Goal: Task Accomplishment & Management: Use online tool/utility

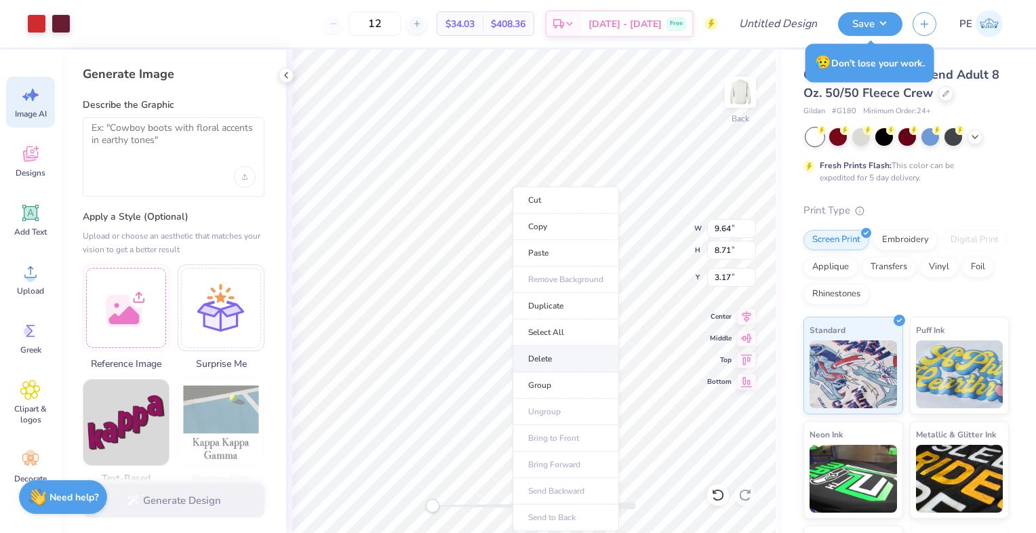
click at [562, 360] on li "Delete" at bounding box center [566, 359] width 106 height 26
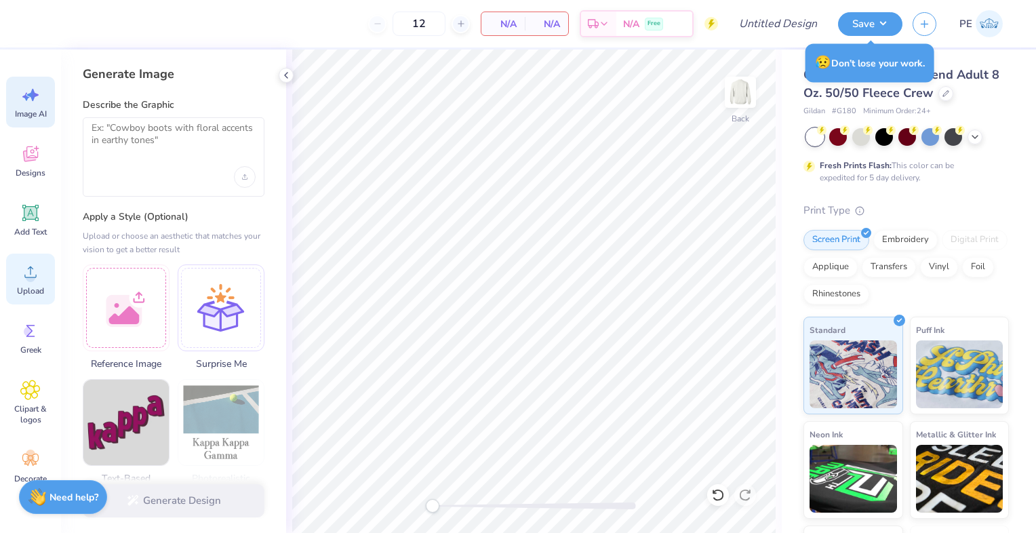
click at [30, 265] on icon at bounding box center [30, 272] width 20 height 20
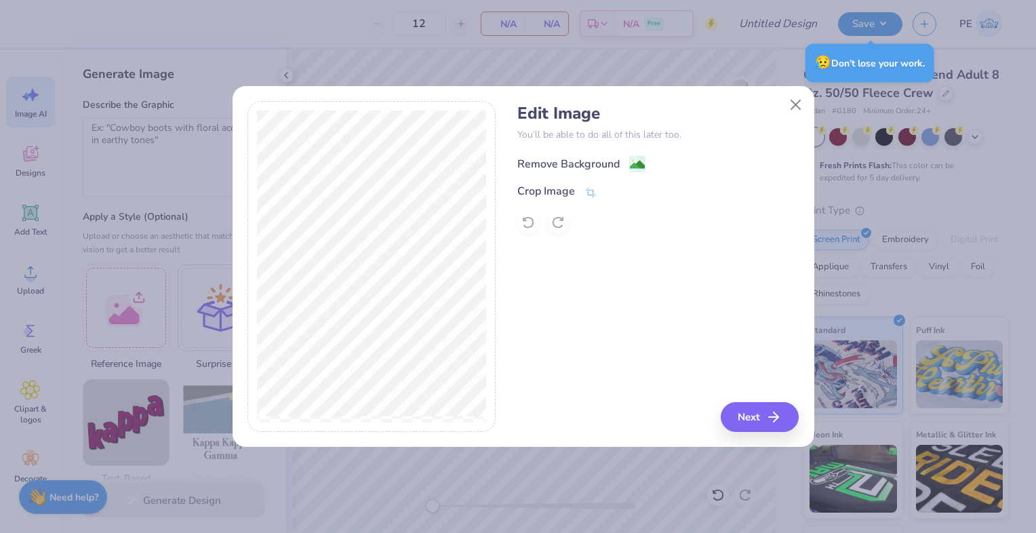
click at [568, 161] on div "Remove Background" at bounding box center [569, 164] width 102 height 16
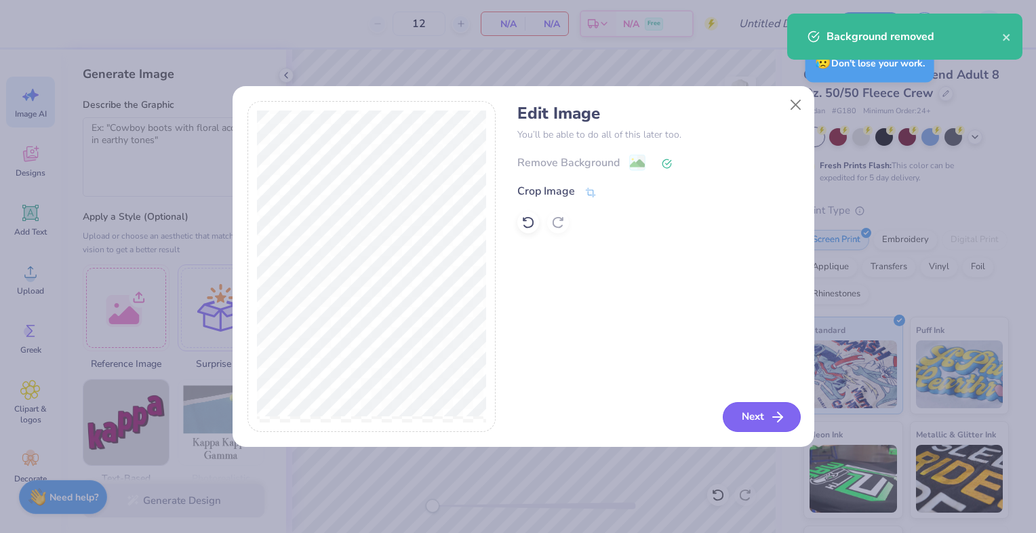
click at [760, 417] on button "Next" at bounding box center [762, 417] width 78 height 30
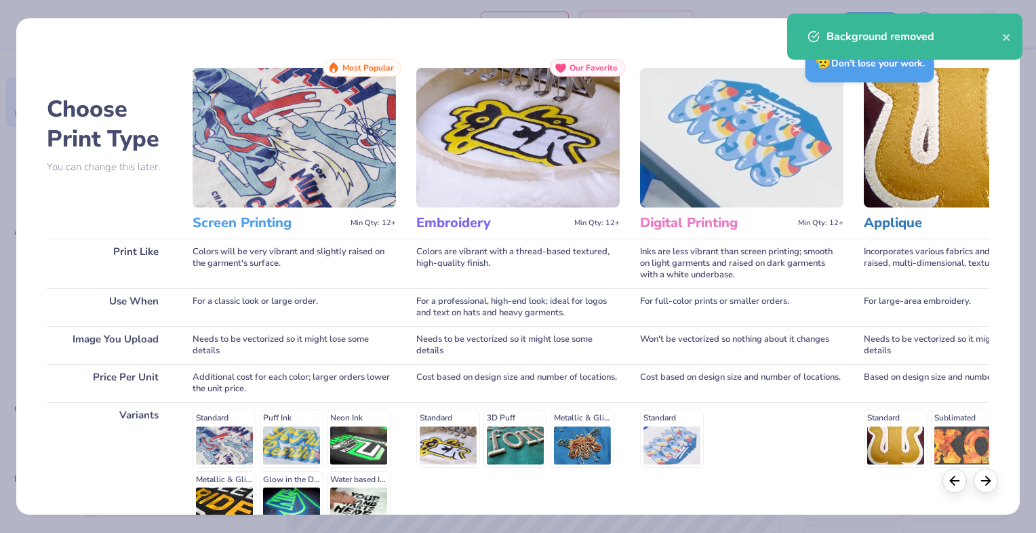
scroll to position [143, 0]
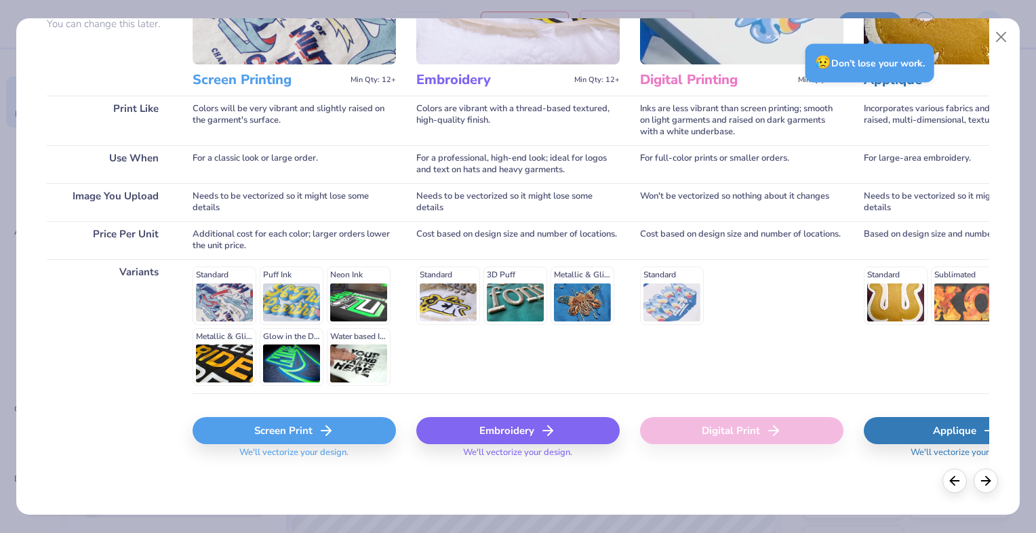
click at [293, 433] on div "Screen Print" at bounding box center [294, 430] width 203 height 27
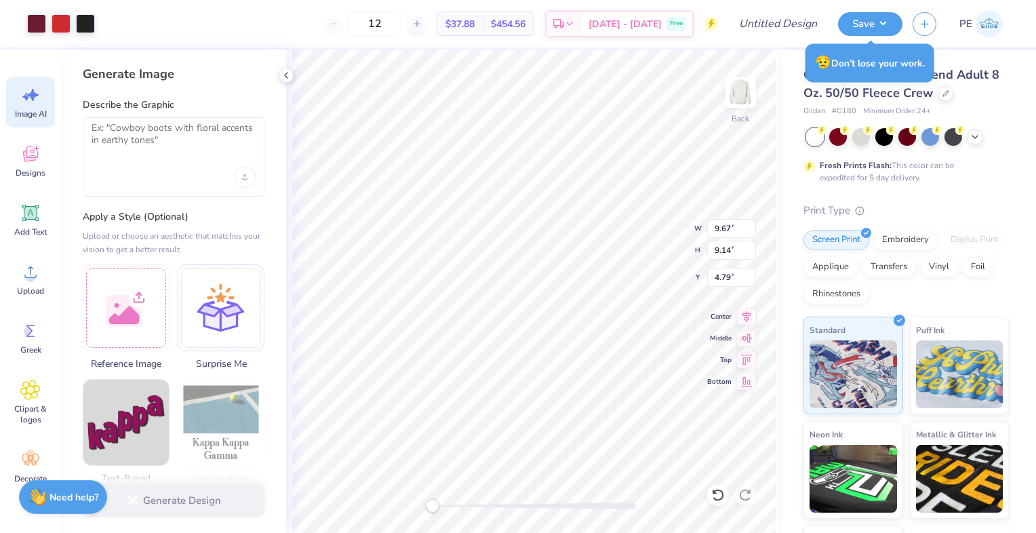
type input "9.67"
type input "9.14"
type input "4.79"
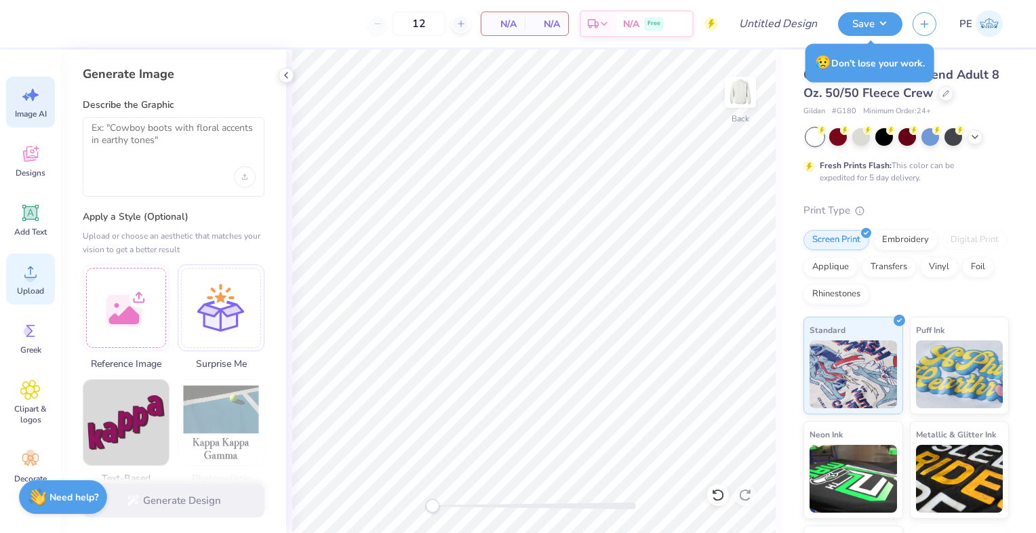
click at [28, 286] on span "Upload" at bounding box center [30, 291] width 27 height 11
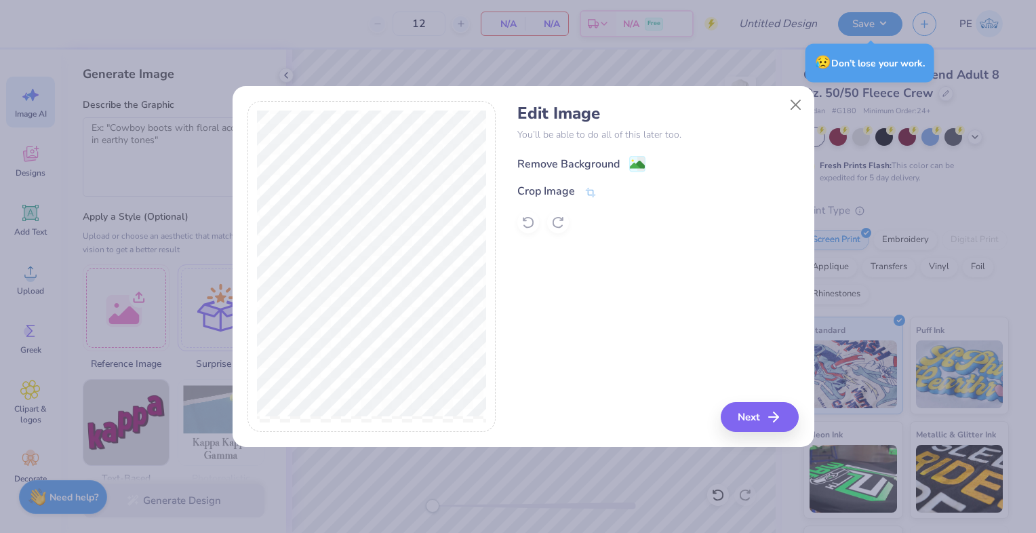
click at [604, 156] on div "Remove Background" at bounding box center [569, 164] width 102 height 16
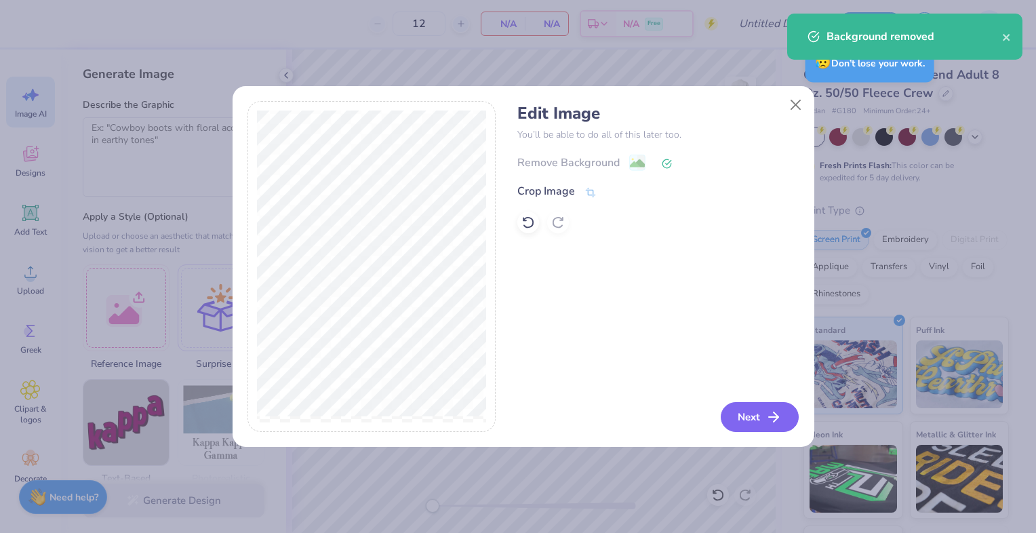
click at [765, 414] on button "Next" at bounding box center [760, 417] width 78 height 30
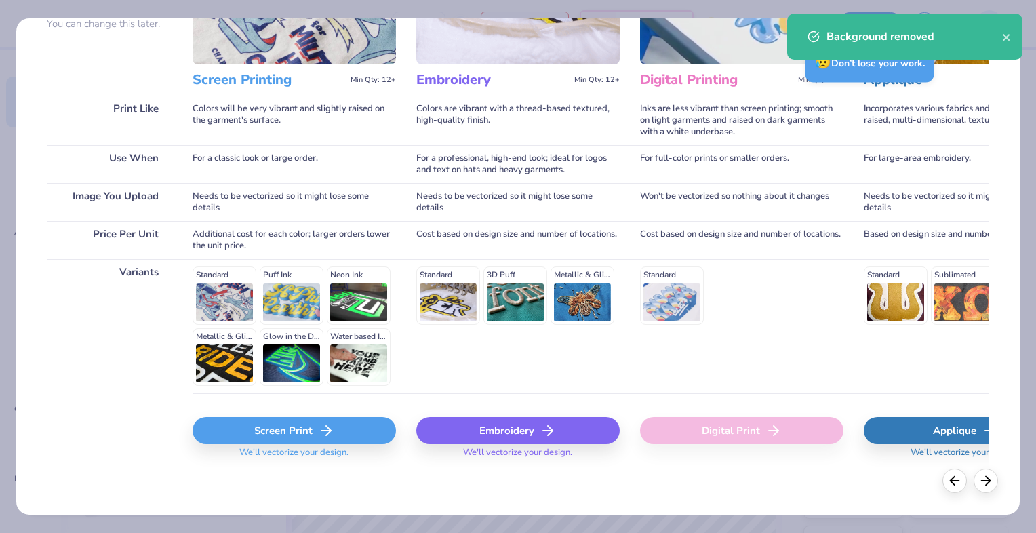
click at [282, 427] on div "Screen Print" at bounding box center [294, 430] width 203 height 27
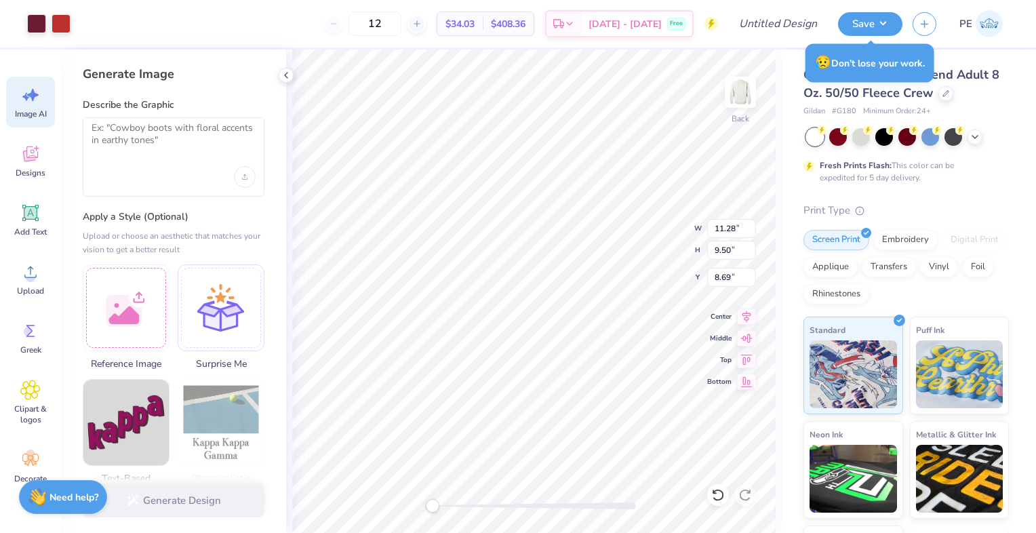
type input "11.28"
type input "9.50"
type input "8.69"
click at [543, 381] on li "Group" at bounding box center [553, 385] width 106 height 26
type input "12.60"
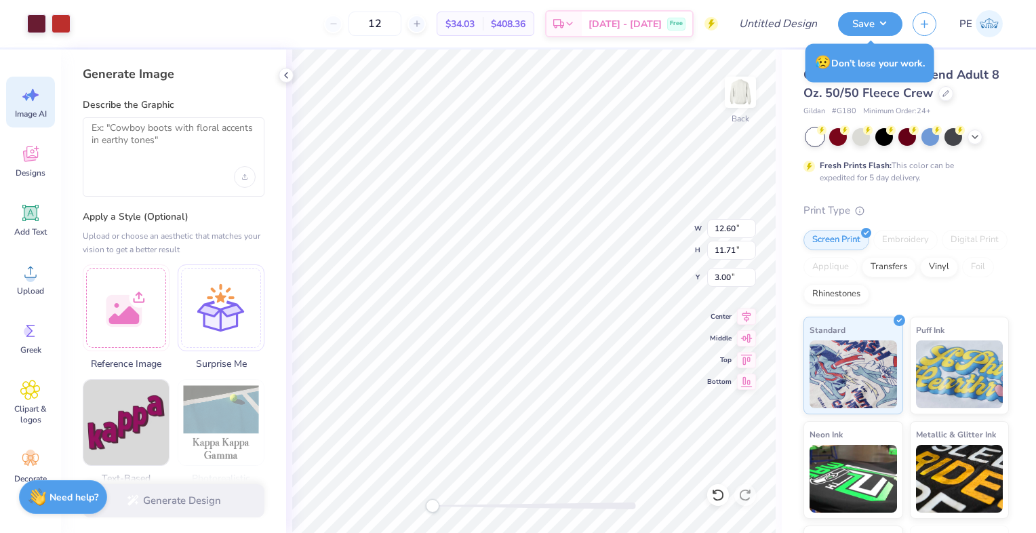
type input "11.71"
type input "3.00"
click at [422, 21] on icon at bounding box center [416, 23] width 9 height 9
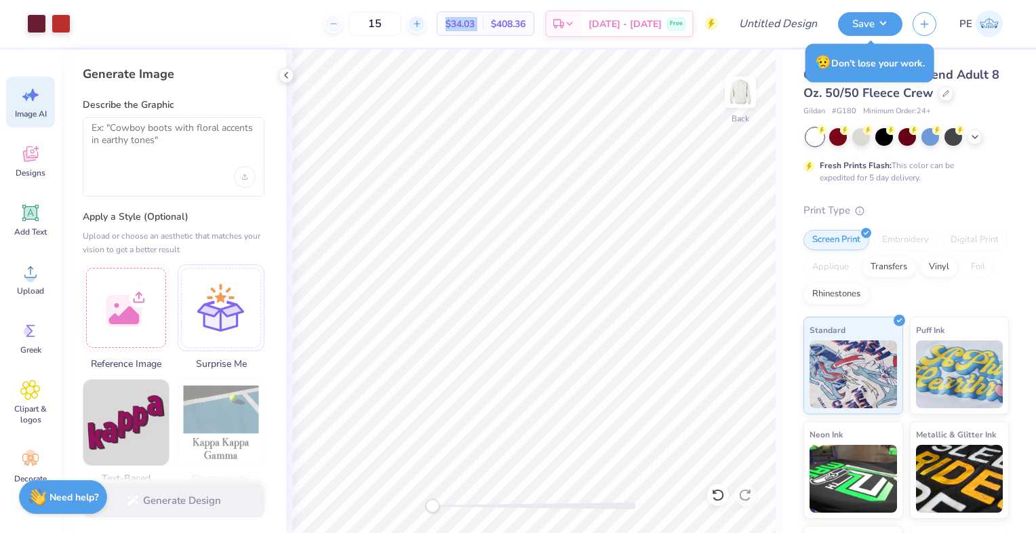
click at [422, 21] on icon at bounding box center [416, 23] width 9 height 9
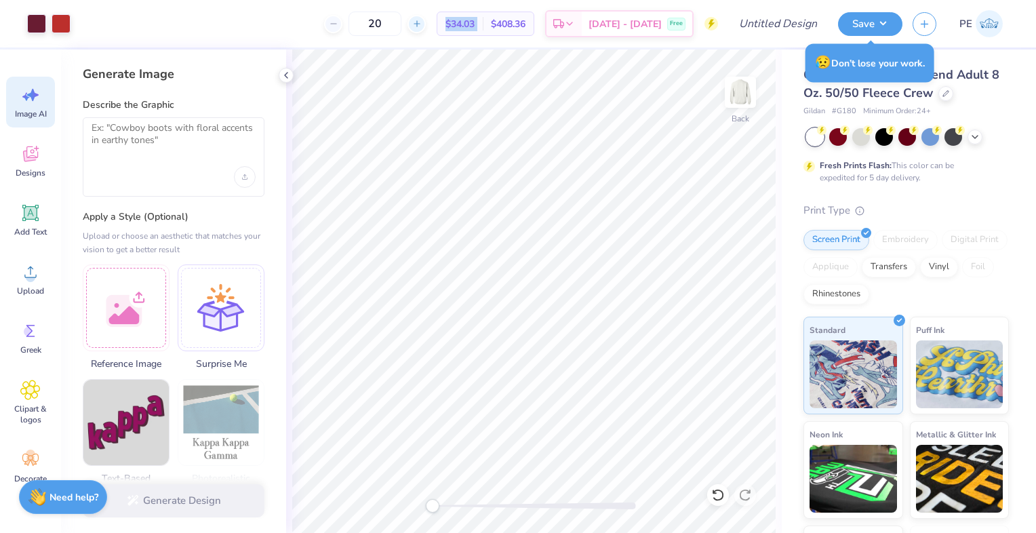
click at [422, 21] on icon at bounding box center [416, 23] width 9 height 9
click at [426, 21] on div "23" at bounding box center [375, 24] width 102 height 24
click at [422, 25] on icon at bounding box center [416, 23] width 9 height 9
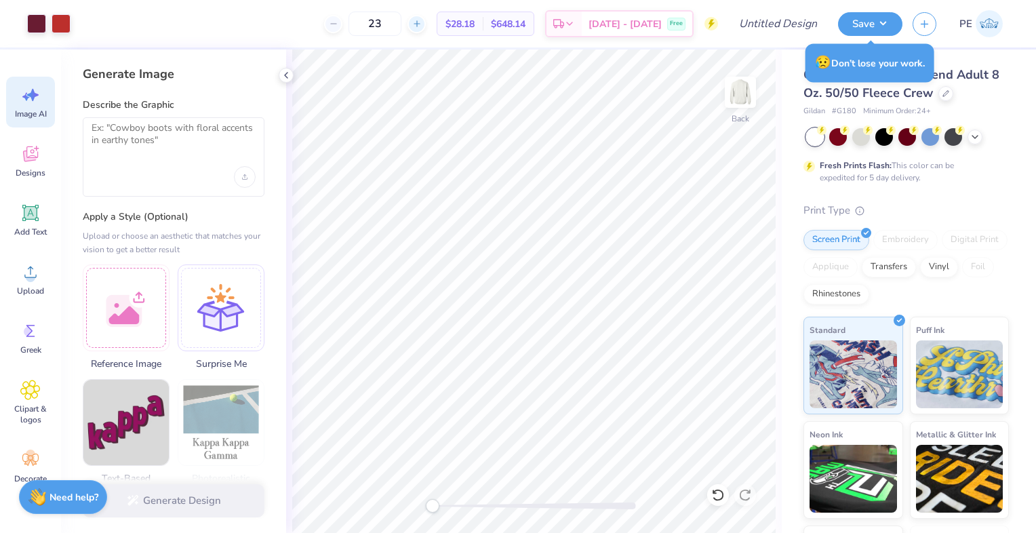
type input "24"
type input "9.34"
type input "7.70"
click at [62, 28] on div at bounding box center [61, 22] width 19 height 19
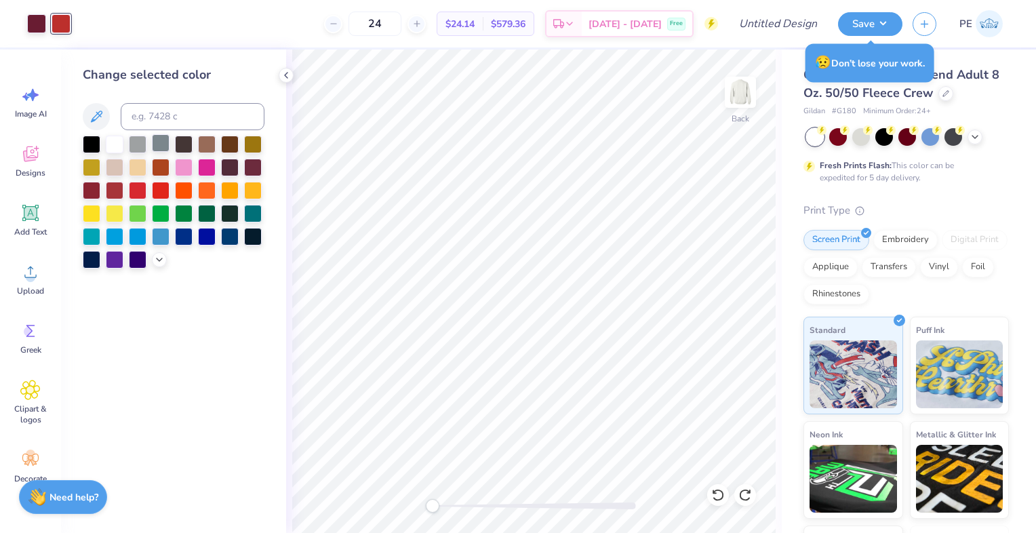
click at [160, 147] on div at bounding box center [161, 143] width 18 height 18
click at [38, 26] on div at bounding box center [36, 22] width 19 height 19
click at [130, 190] on div at bounding box center [138, 189] width 18 height 18
click at [58, 24] on div at bounding box center [61, 22] width 19 height 19
click at [160, 260] on icon at bounding box center [159, 258] width 11 height 11
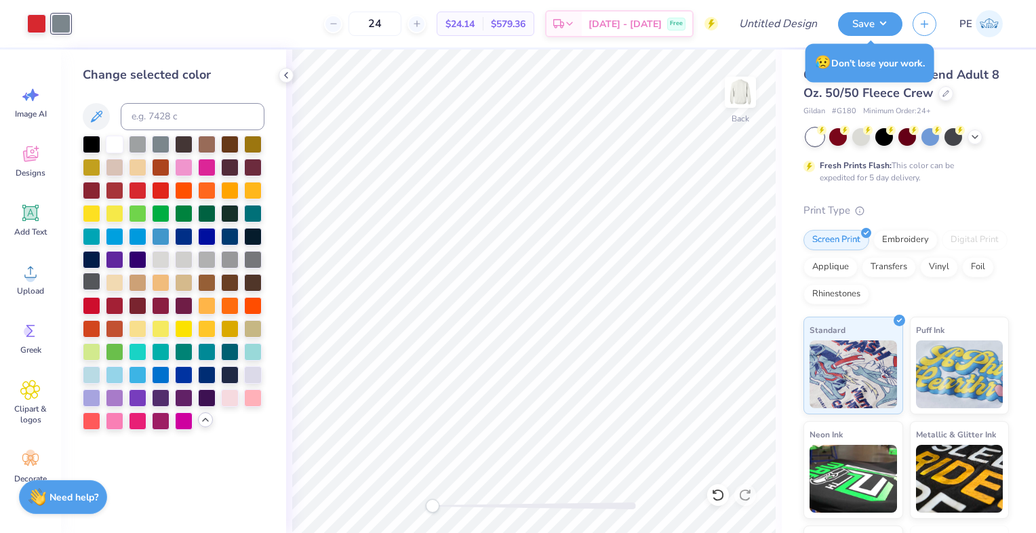
click at [88, 284] on div at bounding box center [92, 282] width 18 height 18
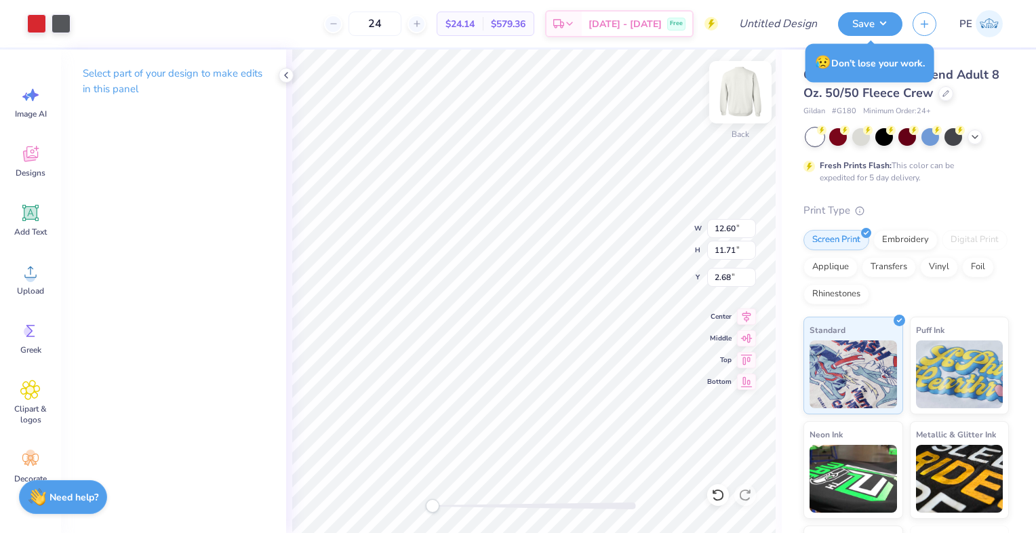
click at [735, 100] on img at bounding box center [741, 92] width 54 height 54
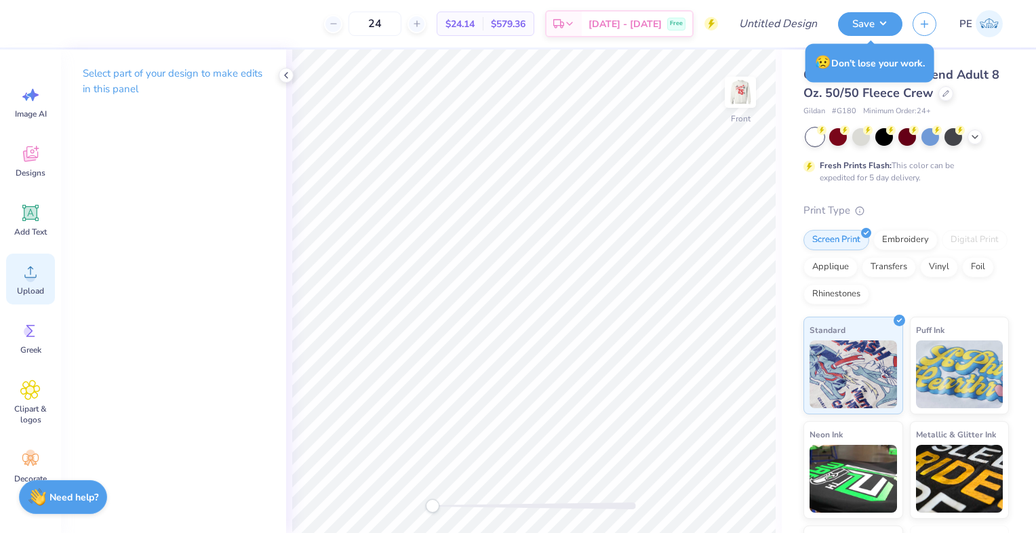
click at [35, 277] on icon at bounding box center [30, 272] width 20 height 20
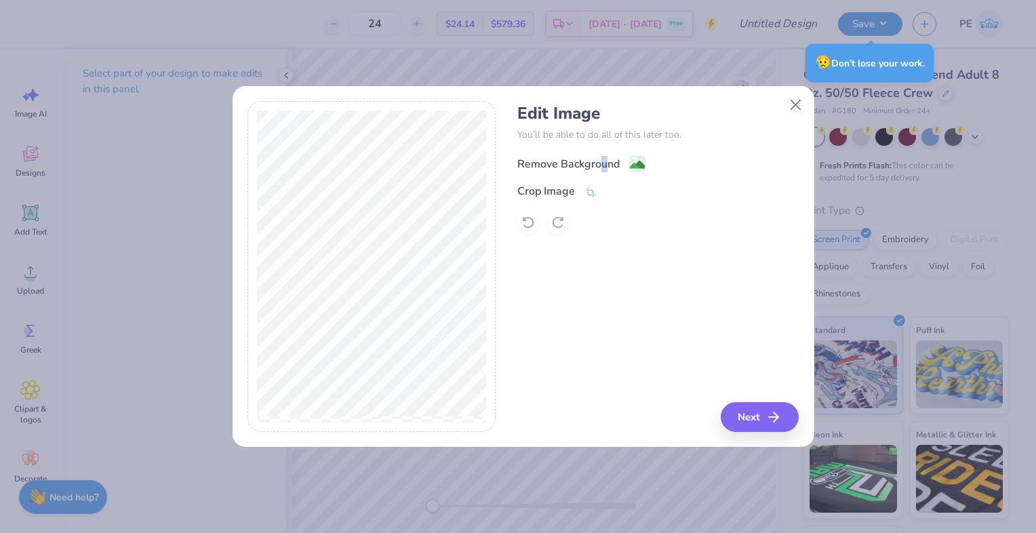
drag, startPoint x: 603, startPoint y: 151, endPoint x: 605, endPoint y: 161, distance: 11.0
click at [605, 161] on div "Edit Image You’ll be able to do all of this later too. Remove Background Crop I…" at bounding box center [659, 169] width 282 height 130
click at [605, 161] on div "Remove Background" at bounding box center [569, 164] width 102 height 16
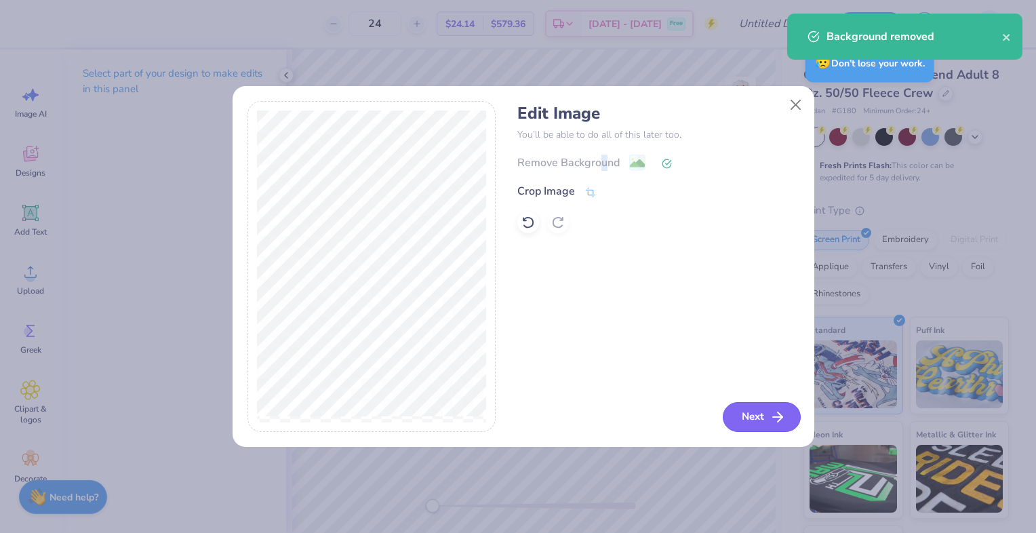
click at [743, 411] on button "Next" at bounding box center [762, 417] width 78 height 30
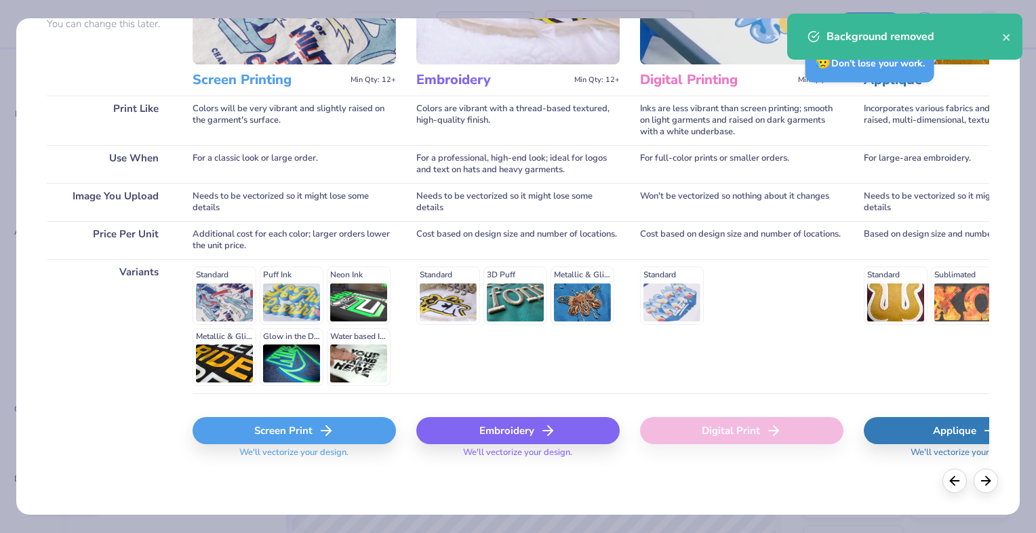
scroll to position [142, 0]
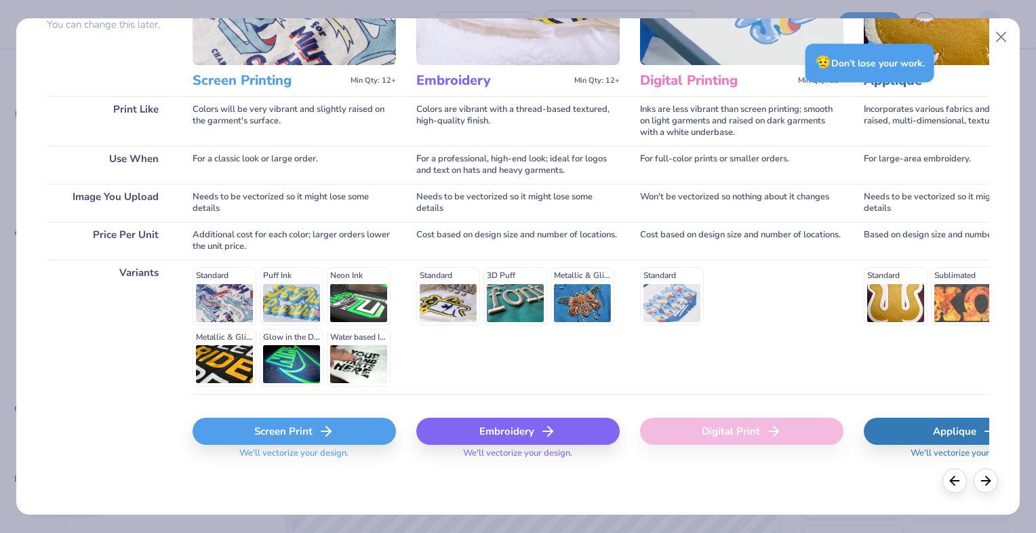
click at [328, 433] on polyline at bounding box center [328, 431] width 5 height 9
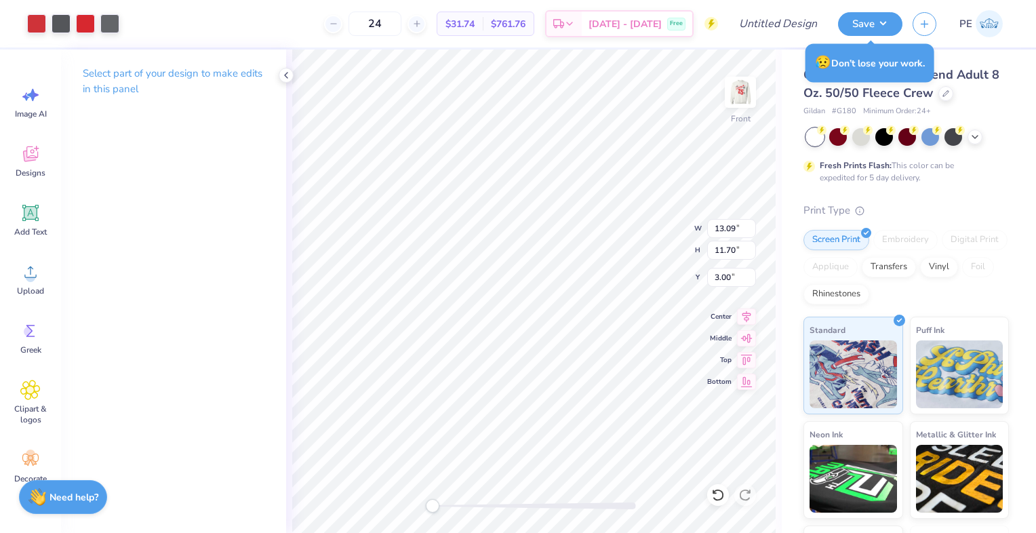
type input "13.09"
type input "11.70"
type input "3.00"
click at [735, 94] on img at bounding box center [741, 92] width 54 height 54
type input "13.06"
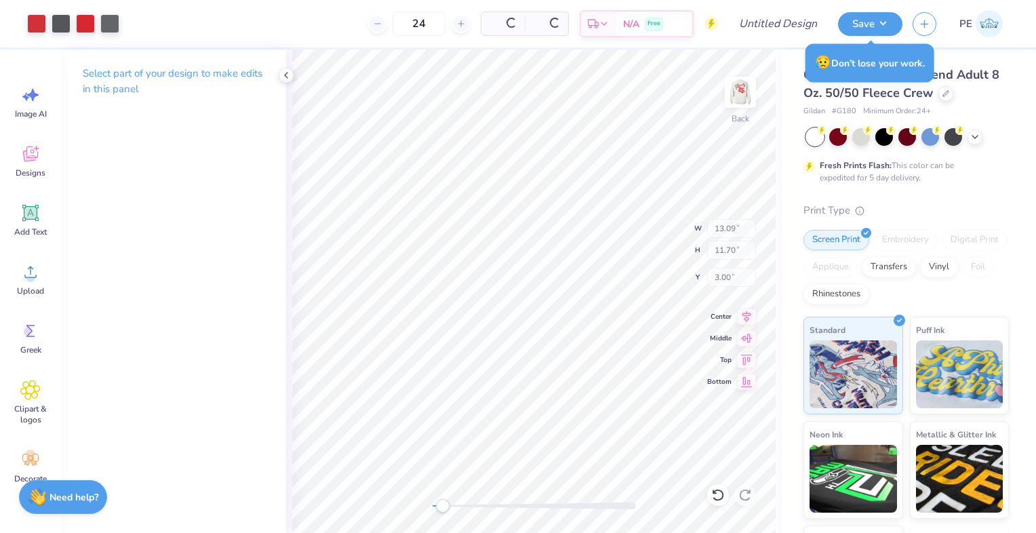
type input "11.68"
type input "0.69"
click at [735, 94] on img at bounding box center [740, 92] width 27 height 27
type input "13.09"
type input "11.70"
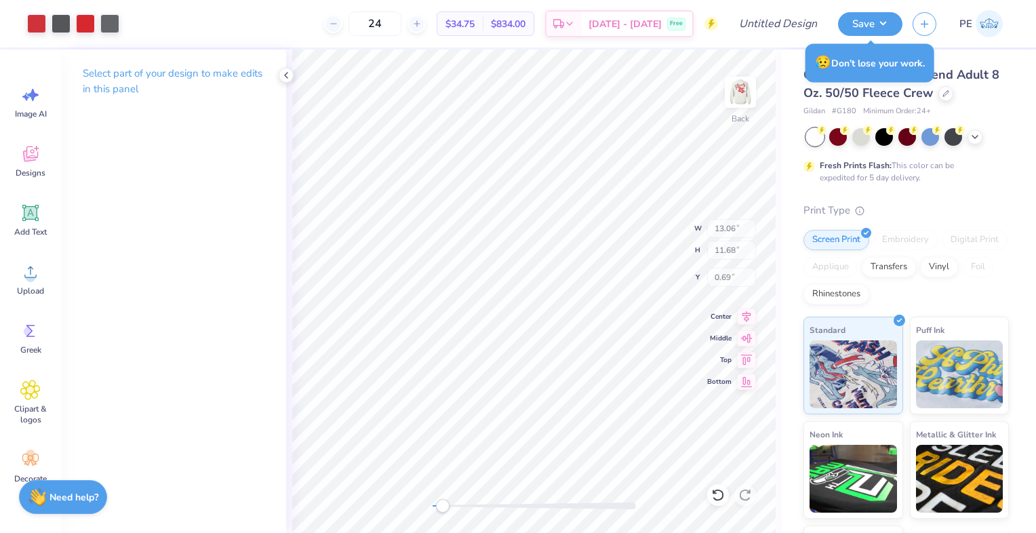
type input "3.00"
click at [735, 98] on img at bounding box center [741, 92] width 54 height 54
click at [735, 98] on img at bounding box center [740, 92] width 27 height 27
drag, startPoint x: 450, startPoint y: 244, endPoint x: 450, endPoint y: 259, distance: 14.9
click at [450, 259] on div "Hold “Alt” to see the space between elements." at bounding box center [443, 260] width 136 height 31
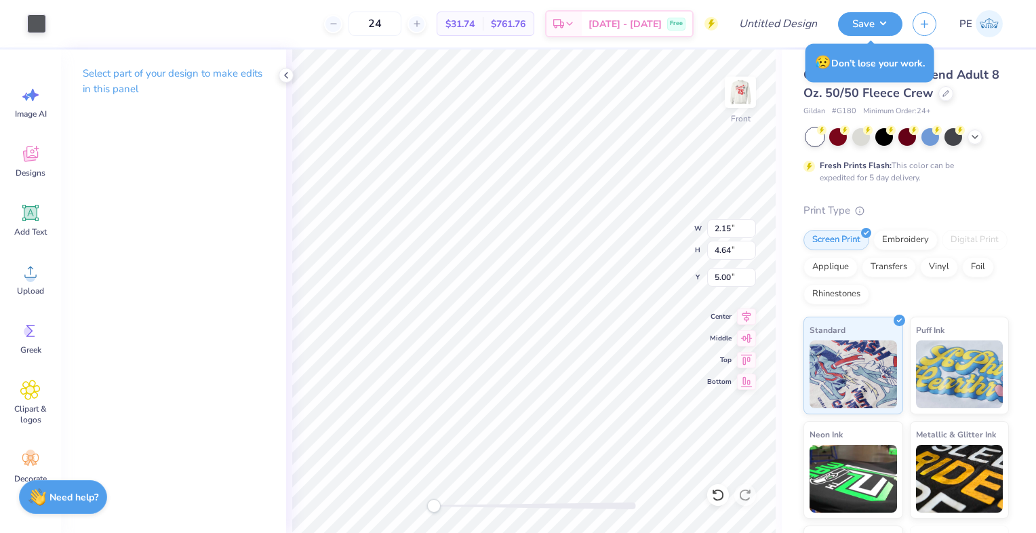
type input "2.49"
type input "5.57"
type input "5.50"
type input "0.48"
type input "0.56"
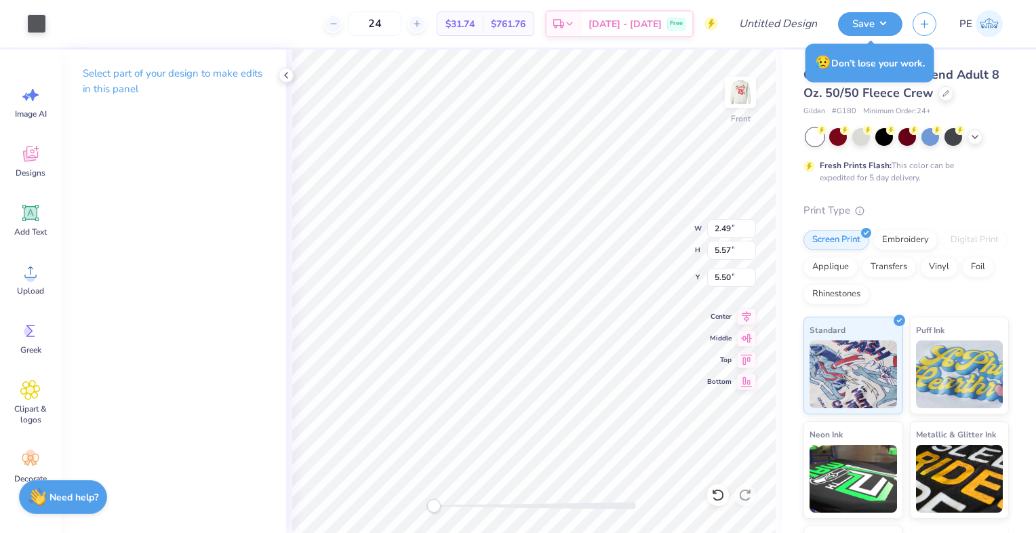
type input "9.64"
type input "9.59"
type input "12.87"
type input "10.01"
type input "11.96"
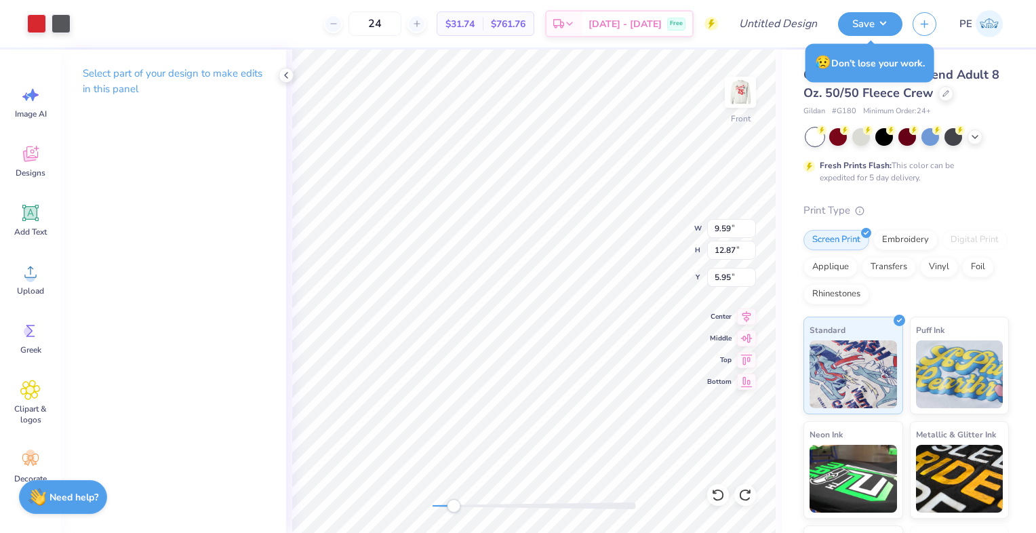
type input "5.50"
type input "2.59"
type input "6.07"
type input "5.00"
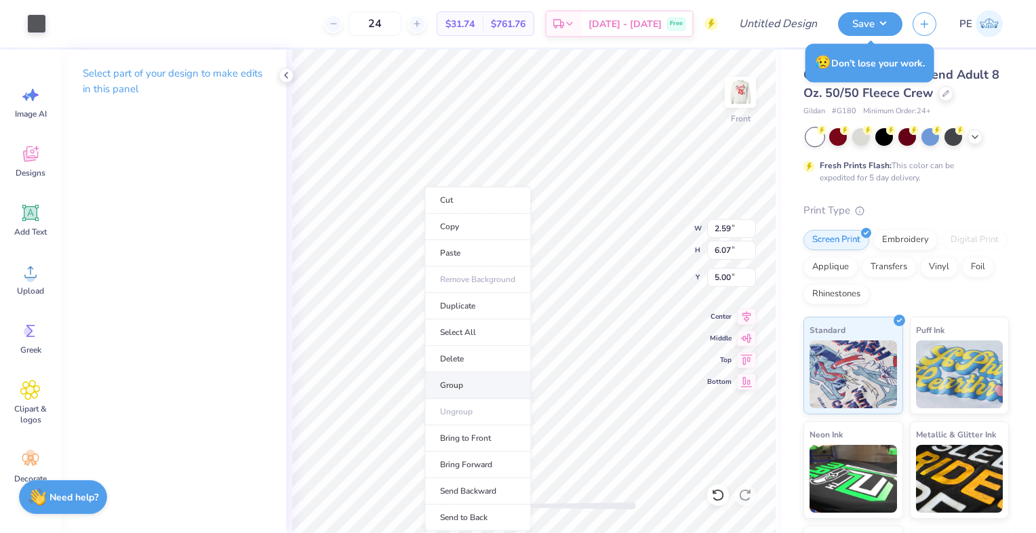
click at [466, 387] on li "Group" at bounding box center [478, 385] width 106 height 26
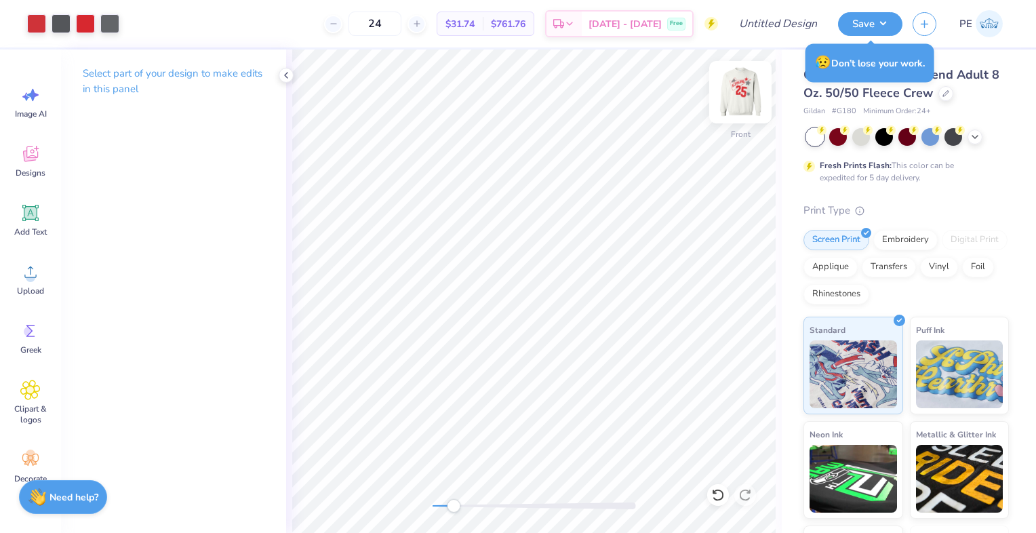
click at [734, 89] on img at bounding box center [741, 92] width 54 height 54
click at [751, 92] on img at bounding box center [741, 92] width 54 height 54
click at [738, 90] on img at bounding box center [741, 92] width 54 height 54
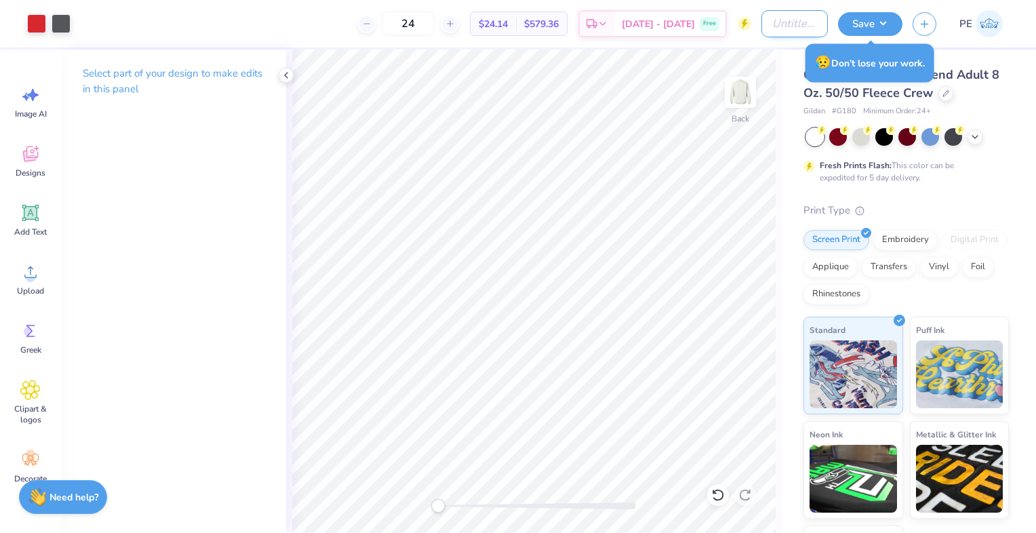
click at [786, 24] on input "Design Title" at bounding box center [795, 23] width 66 height 27
type input "fam"
type input "aphi fam weekend (2)"
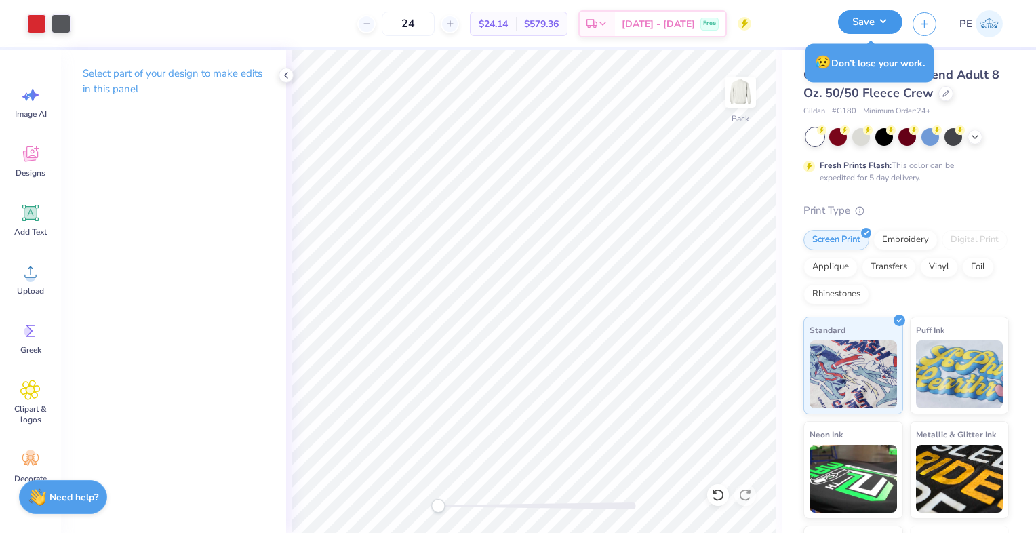
click at [880, 21] on button "Save" at bounding box center [870, 22] width 64 height 24
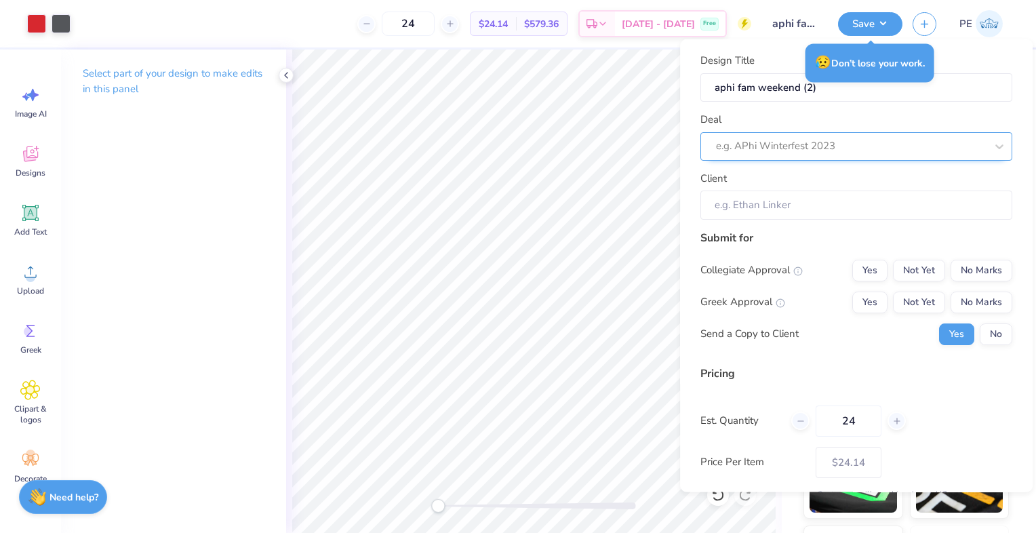
click at [809, 138] on div at bounding box center [851, 146] width 270 height 18
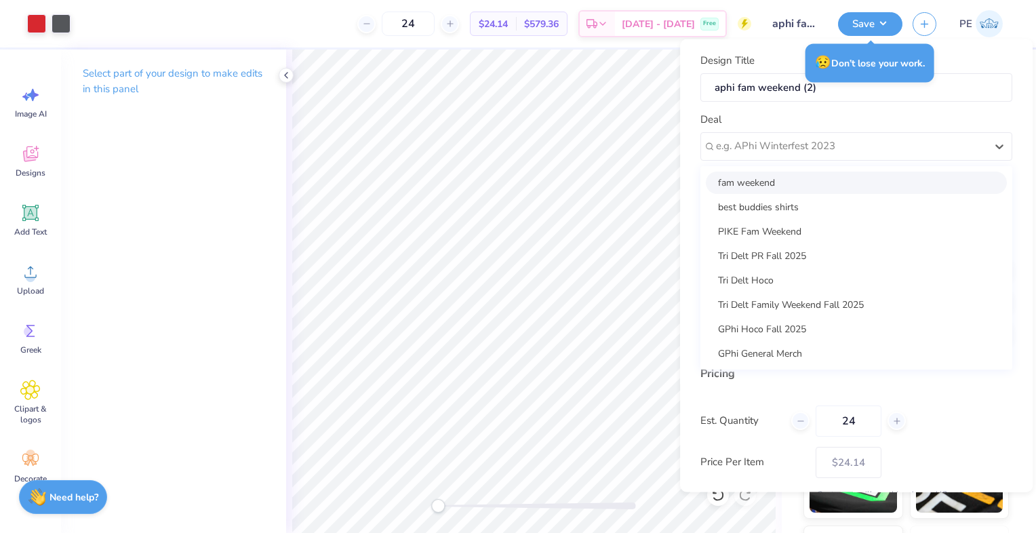
click at [798, 180] on div "fam weekend" at bounding box center [856, 182] width 301 height 22
type input "Gracelyn Long"
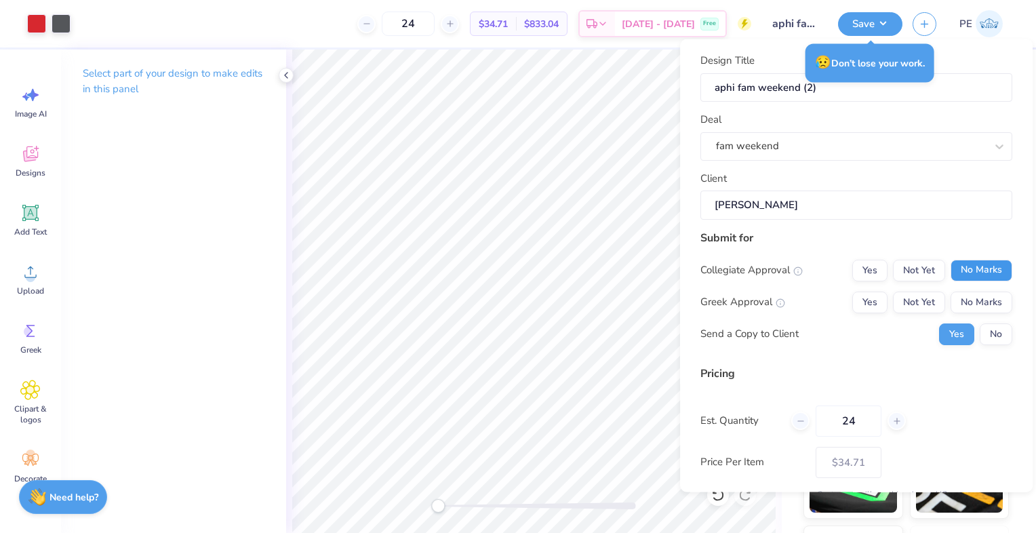
click at [954, 268] on button "No Marks" at bounding box center [982, 270] width 62 height 22
click at [861, 296] on button "Yes" at bounding box center [870, 302] width 35 height 22
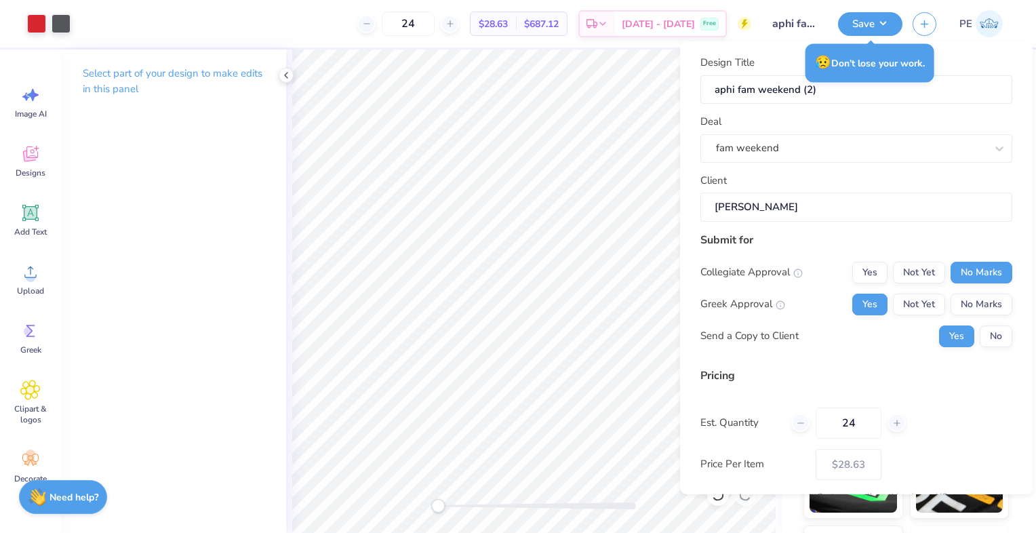
scroll to position [63, 0]
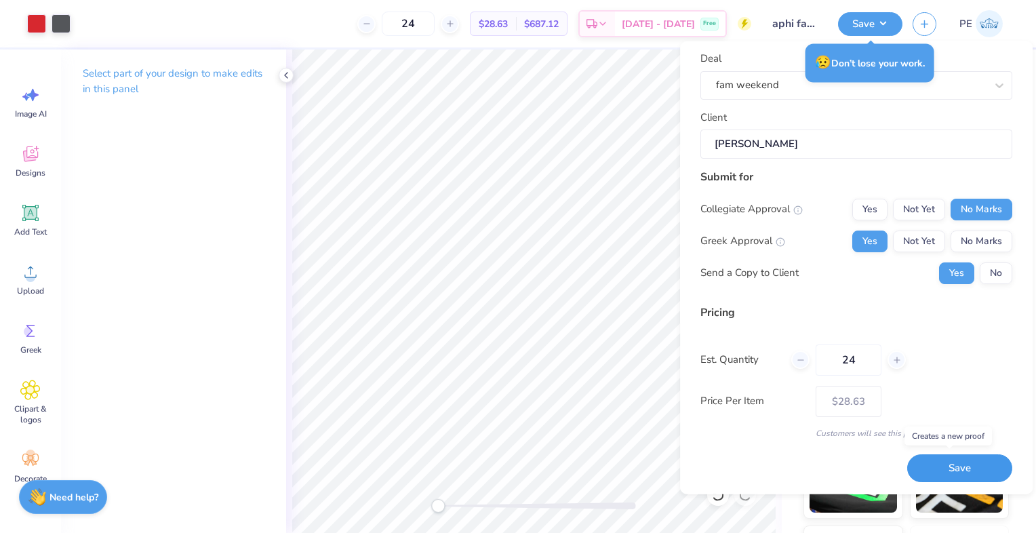
click at [942, 464] on button "Save" at bounding box center [960, 468] width 105 height 28
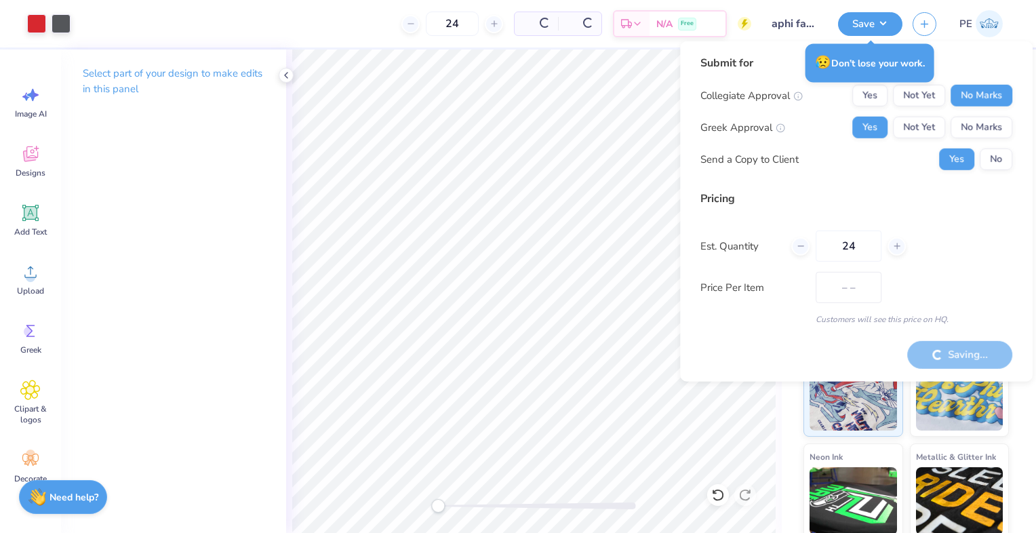
type input "$28.63"
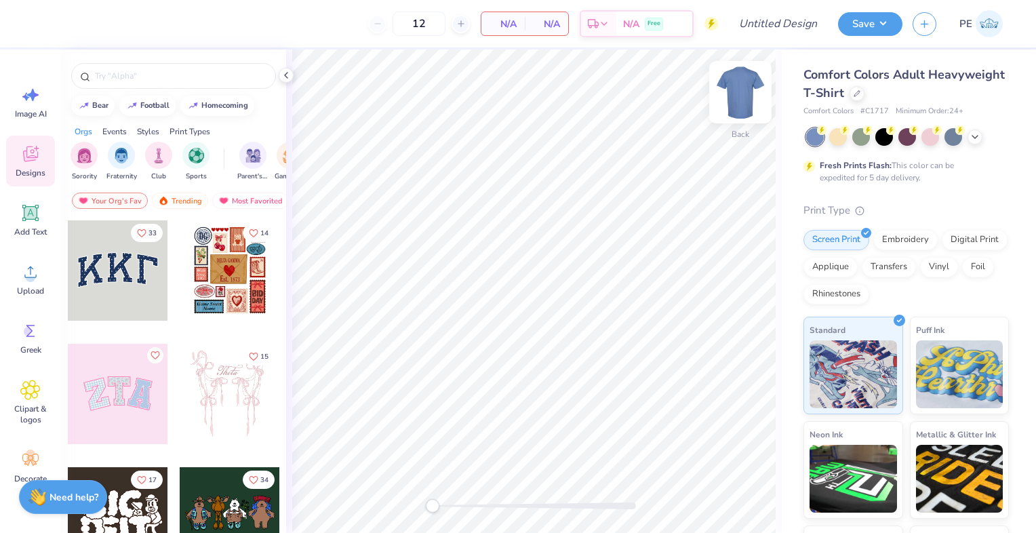
click at [735, 95] on img at bounding box center [741, 92] width 54 height 54
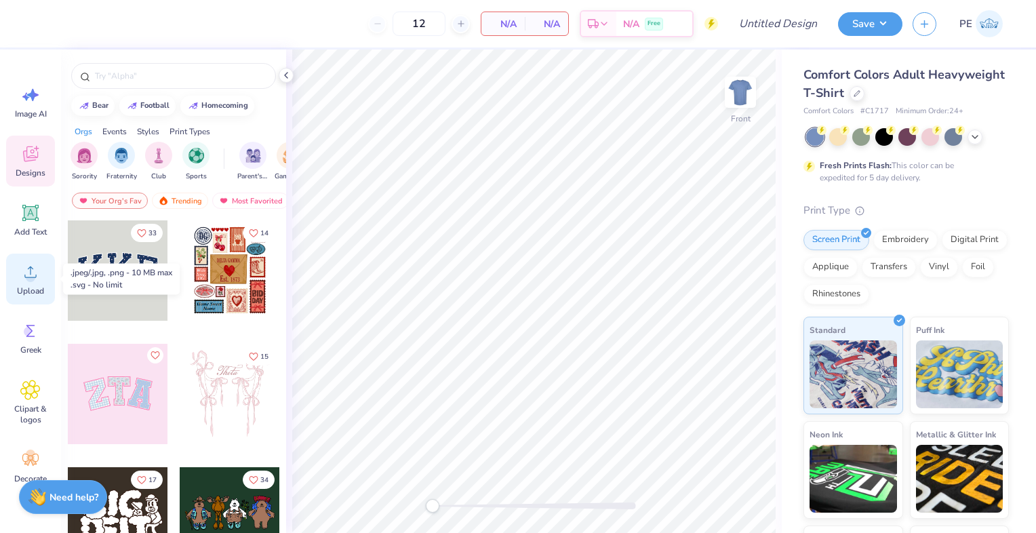
click at [37, 280] on icon at bounding box center [30, 272] width 20 height 20
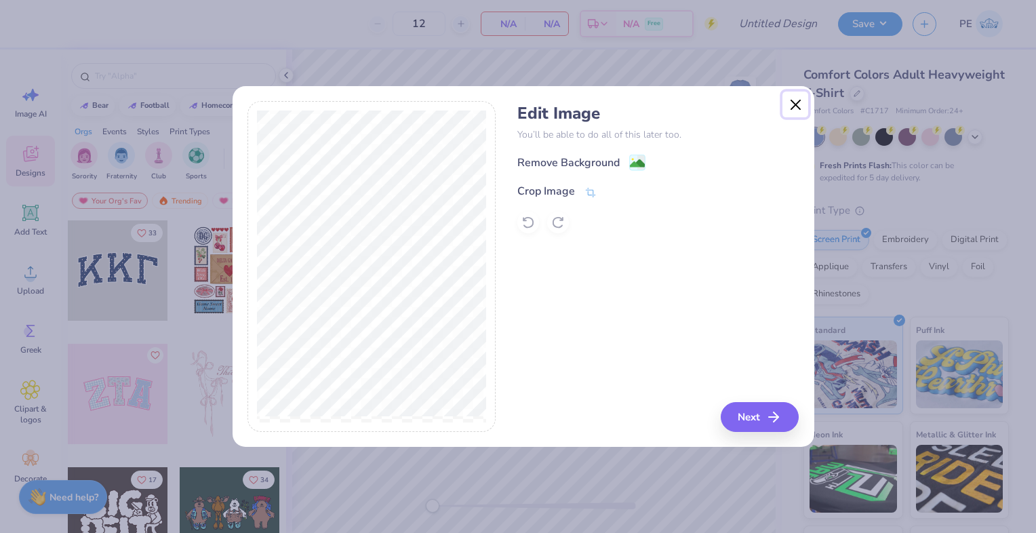
click at [798, 101] on button "Close" at bounding box center [796, 105] width 26 height 26
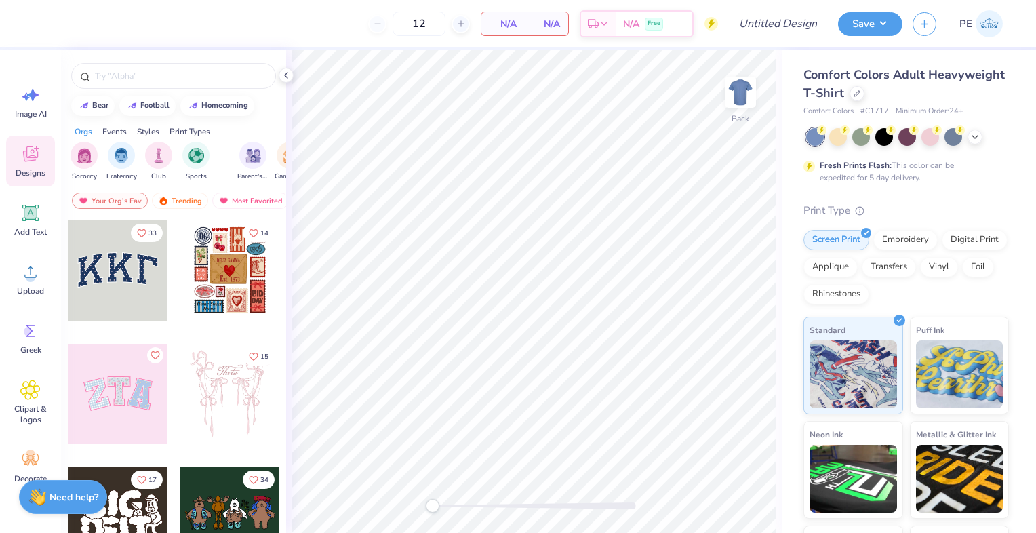
click at [977, 22] on img at bounding box center [989, 23] width 27 height 27
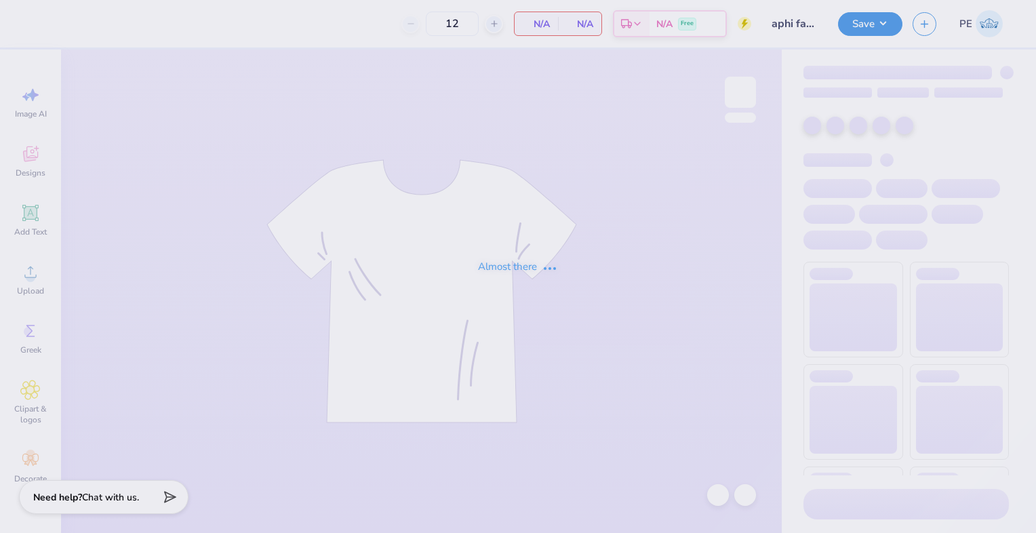
type input "aphi fam weekend (2)"
type input "24"
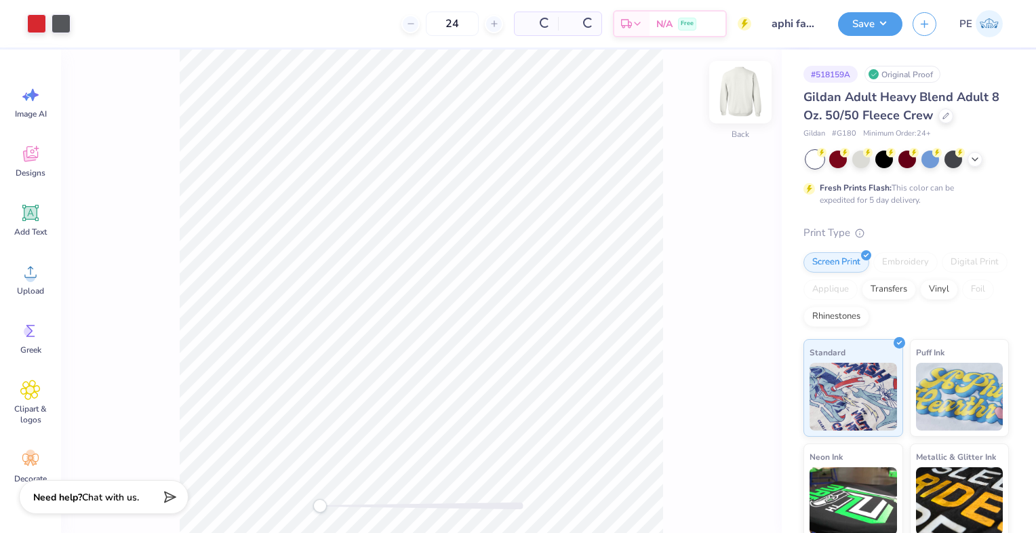
click at [749, 90] on img at bounding box center [741, 92] width 54 height 54
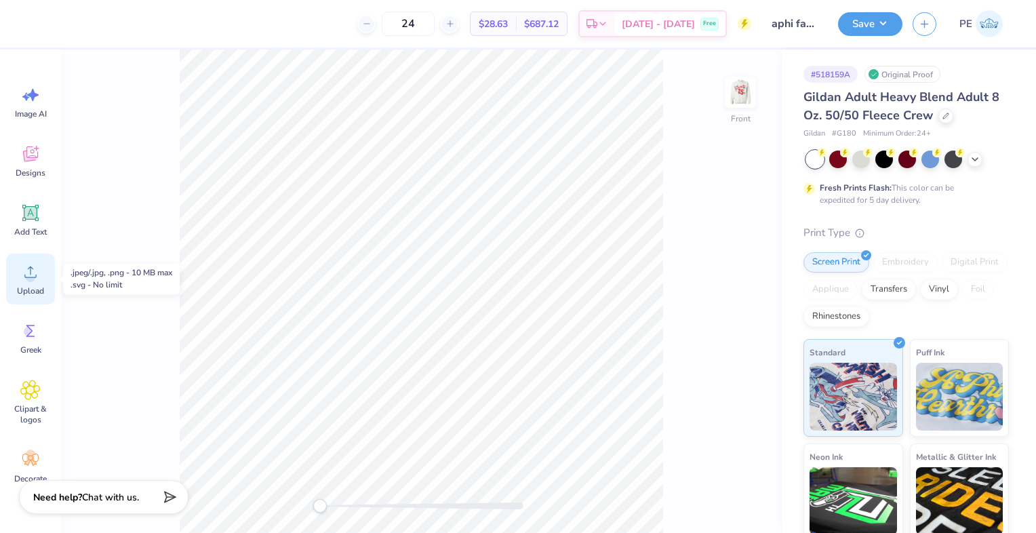
click at [28, 275] on circle at bounding box center [30, 277] width 9 height 9
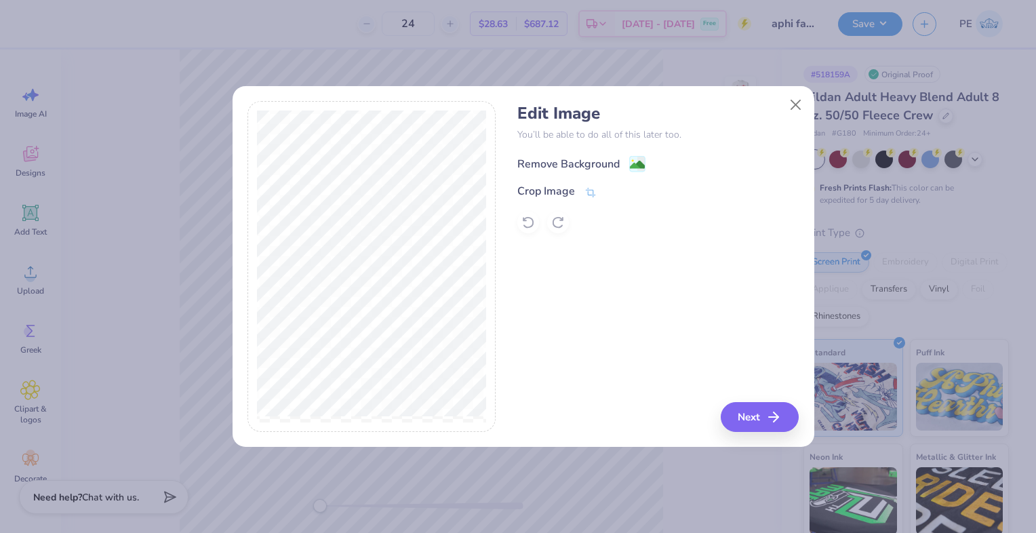
click at [570, 160] on div "Remove Background" at bounding box center [569, 164] width 102 height 16
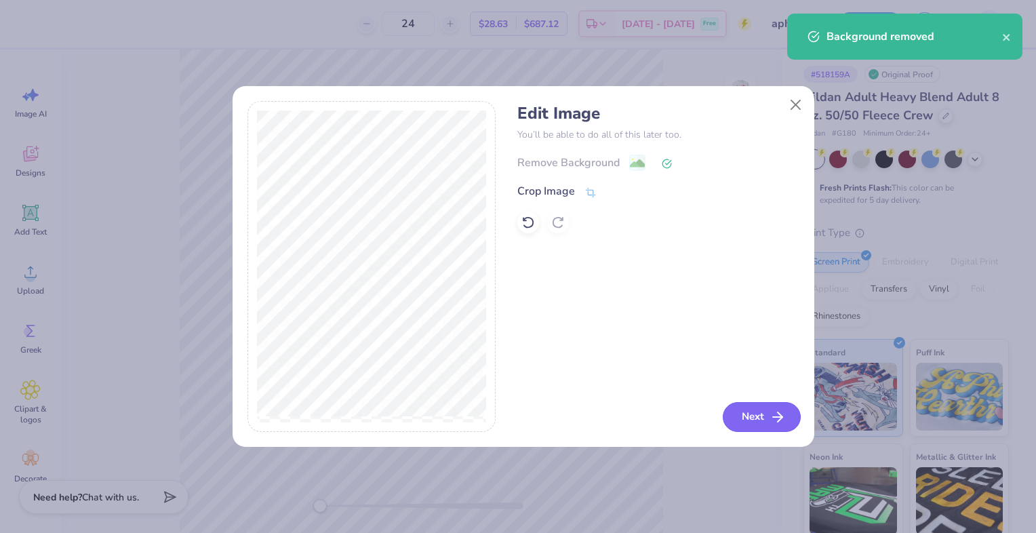
click at [752, 412] on button "Next" at bounding box center [762, 417] width 78 height 30
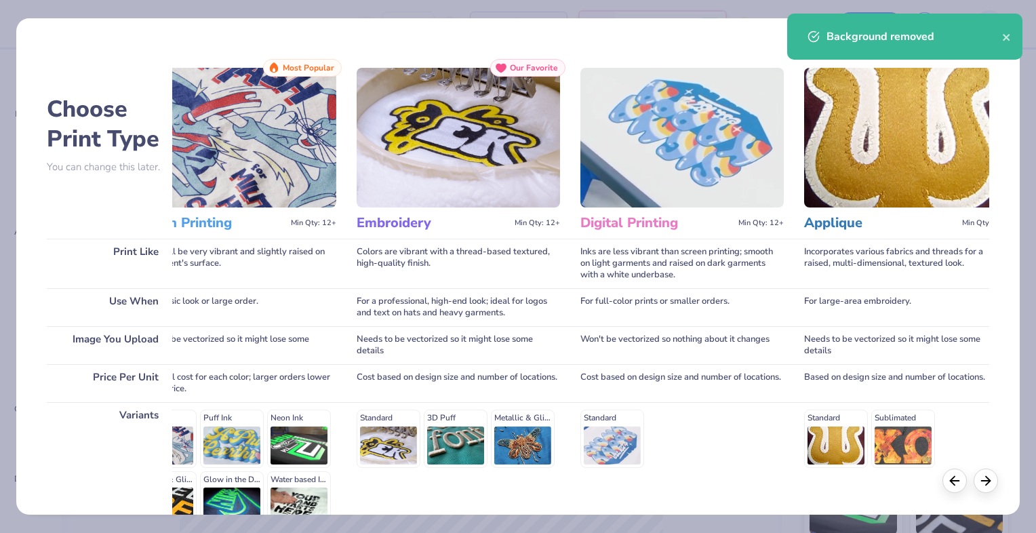
scroll to position [143, 0]
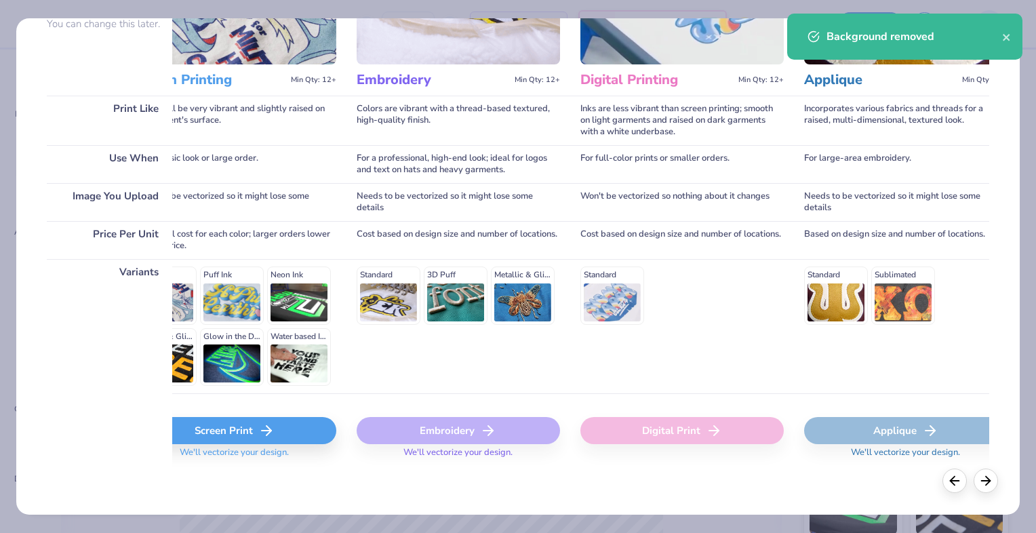
click at [254, 435] on div "Screen Print" at bounding box center [234, 430] width 203 height 27
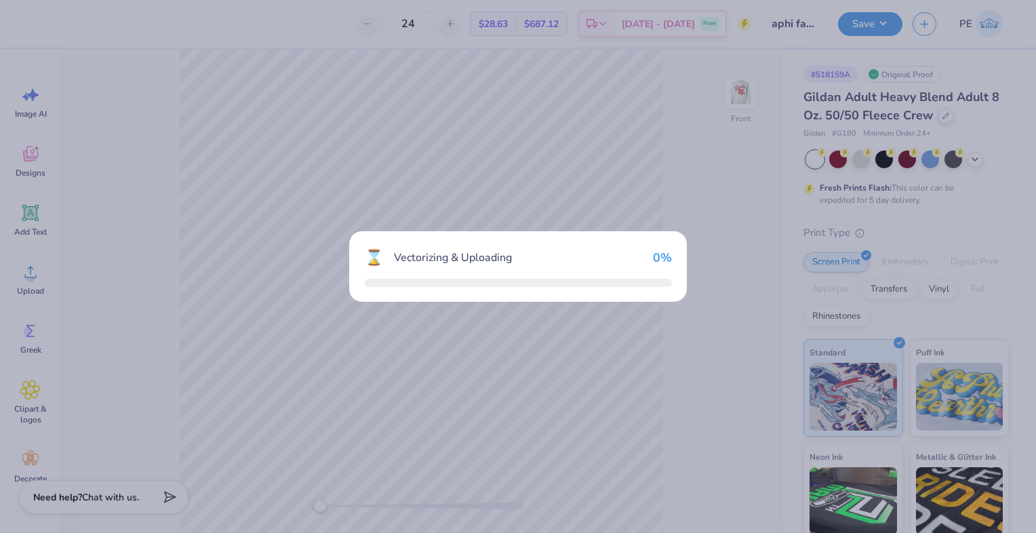
click at [254, 435] on body "24 $28.63 Per Item $687.12 Total Est. Delivery Sep 22 - 25 Free Design Title ap…" at bounding box center [518, 266] width 1036 height 533
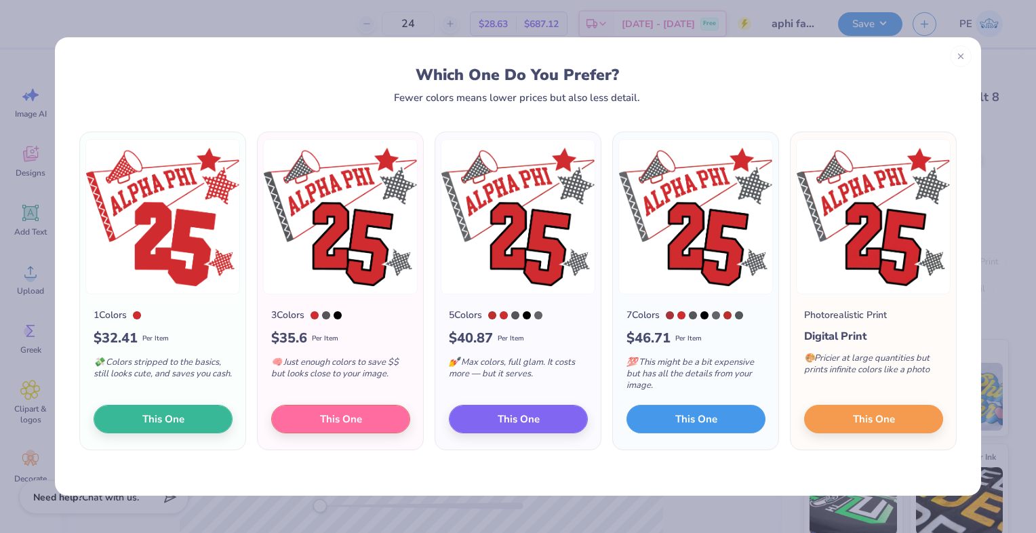
click at [679, 412] on span "This One" at bounding box center [697, 420] width 42 height 16
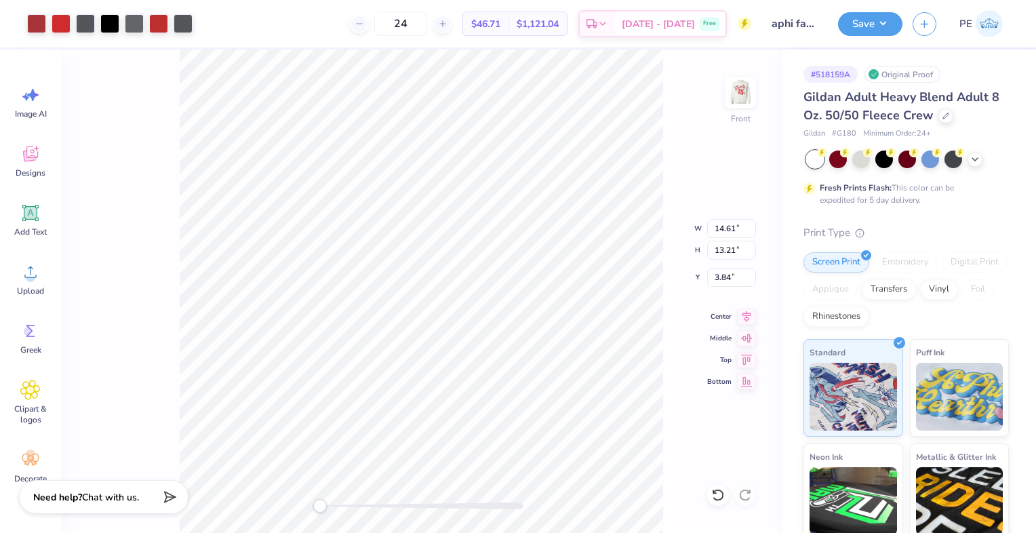
type input "1.19"
type input "1.79"
type input "5.94"
click at [749, 94] on img at bounding box center [741, 92] width 54 height 54
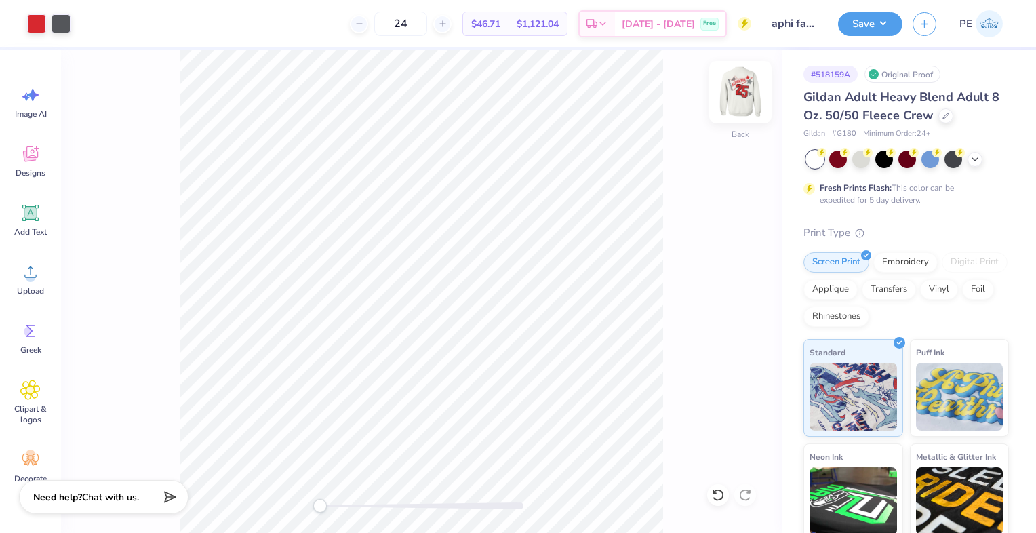
click at [741, 90] on img at bounding box center [741, 92] width 54 height 54
click at [86, 26] on div at bounding box center [85, 22] width 19 height 19
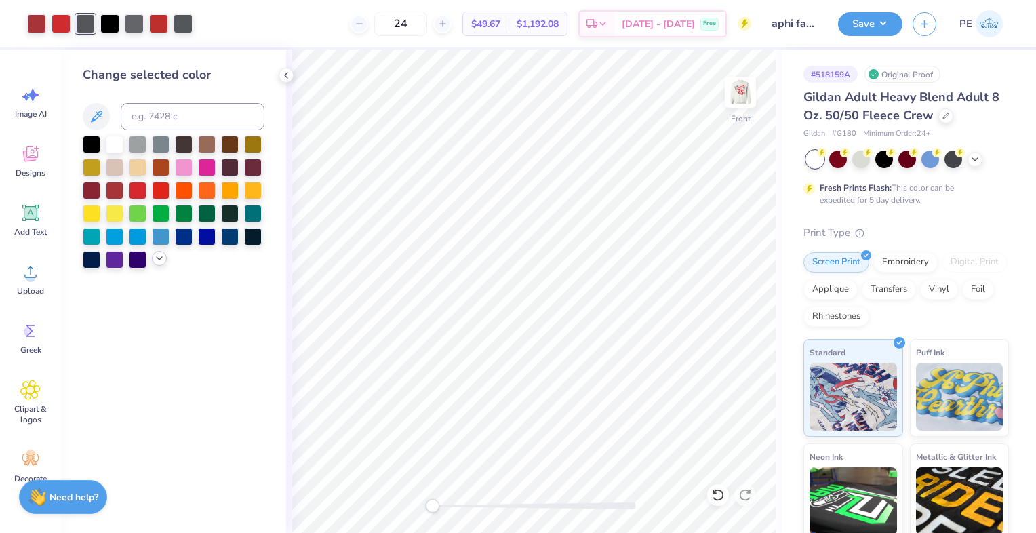
click at [158, 257] on icon at bounding box center [159, 258] width 11 height 11
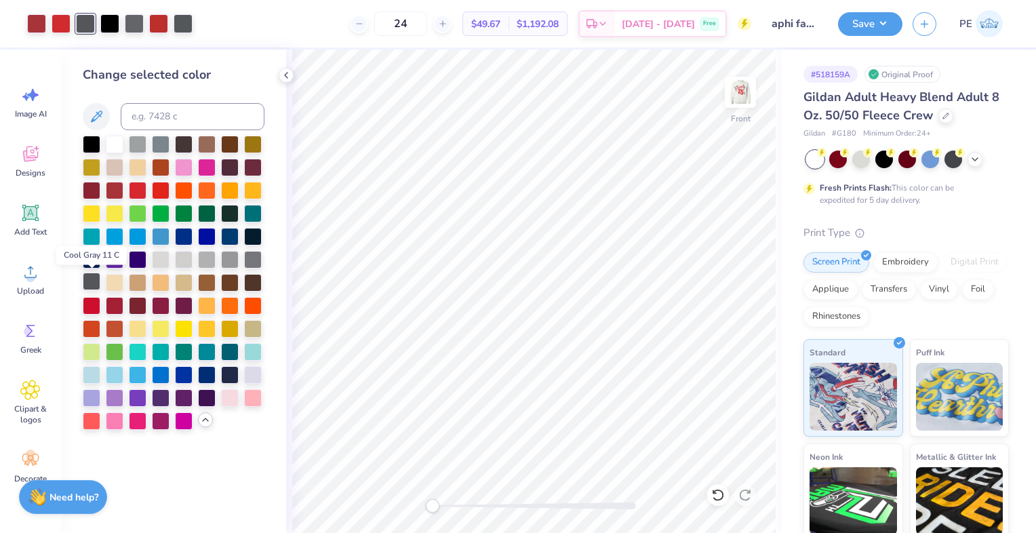
click at [88, 281] on div at bounding box center [92, 282] width 18 height 18
click at [136, 23] on div at bounding box center [134, 22] width 19 height 19
click at [89, 282] on div at bounding box center [92, 282] width 18 height 18
click at [158, 26] on div at bounding box center [158, 22] width 19 height 19
click at [92, 282] on div at bounding box center [92, 282] width 18 height 18
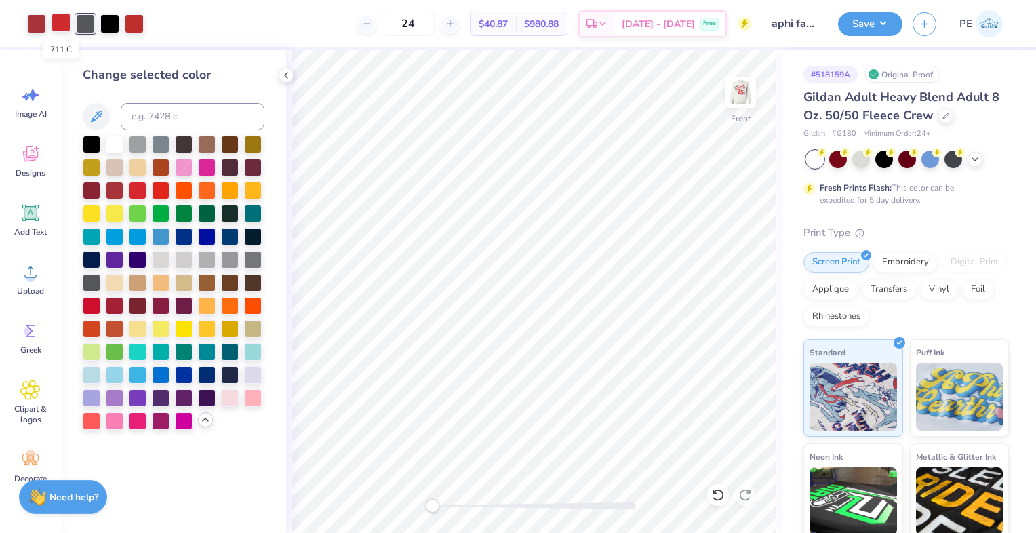
click at [59, 23] on div at bounding box center [61, 22] width 19 height 19
click at [139, 191] on div at bounding box center [138, 189] width 18 height 18
click at [35, 26] on div at bounding box center [36, 22] width 19 height 19
click at [139, 193] on div at bounding box center [138, 189] width 18 height 18
click at [111, 23] on div at bounding box center [109, 22] width 19 height 19
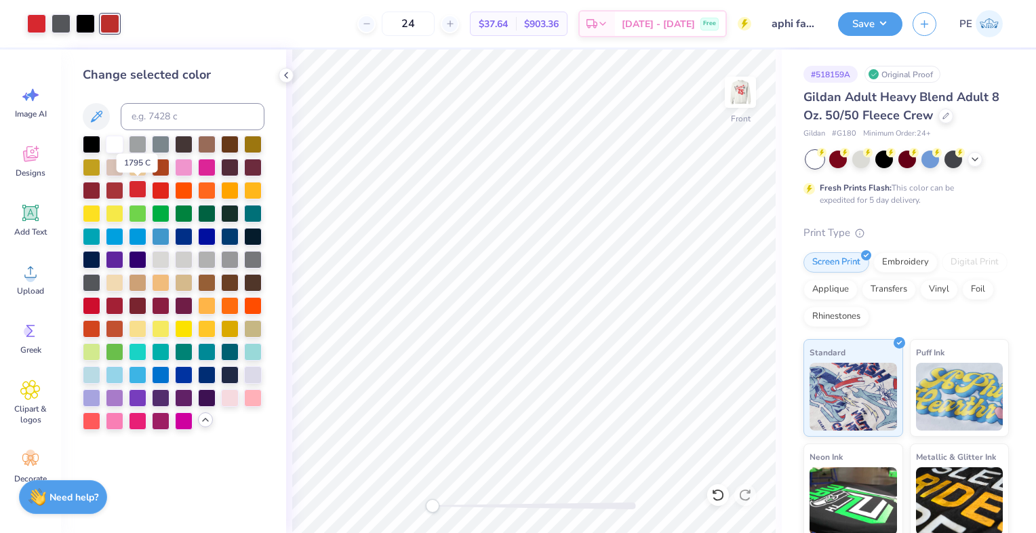
click at [140, 189] on div at bounding box center [138, 189] width 18 height 18
click at [60, 22] on div at bounding box center [61, 22] width 19 height 19
click at [81, 20] on div at bounding box center [85, 22] width 19 height 19
click at [64, 22] on div at bounding box center [61, 22] width 19 height 19
click at [90, 139] on div at bounding box center [92, 143] width 18 height 18
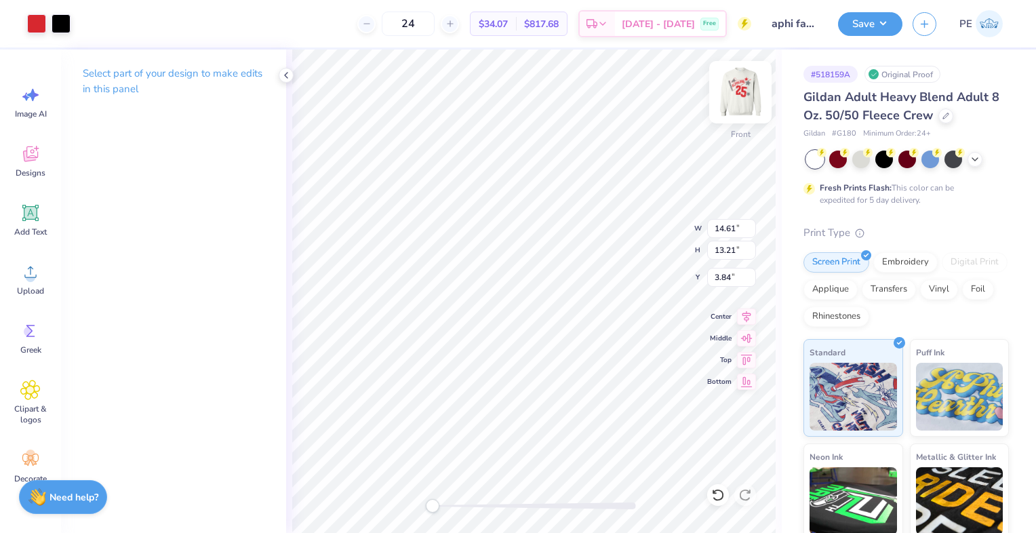
click at [736, 88] on img at bounding box center [741, 92] width 54 height 54
click at [743, 93] on img at bounding box center [741, 92] width 54 height 54
click at [744, 100] on img at bounding box center [741, 92] width 54 height 54
click at [738, 93] on img at bounding box center [741, 92] width 54 height 54
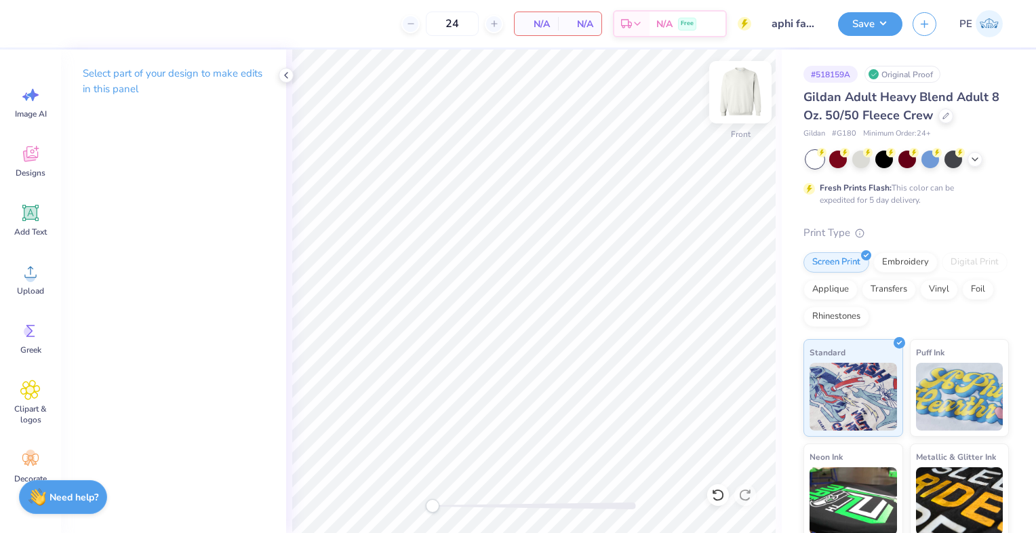
click at [741, 86] on img at bounding box center [741, 92] width 54 height 54
click at [65, 25] on div at bounding box center [61, 22] width 19 height 19
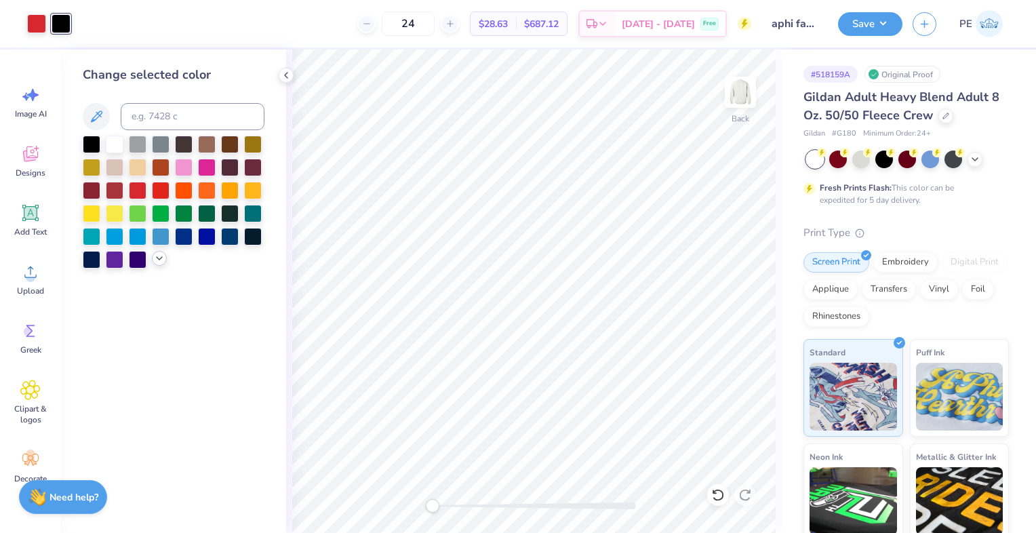
click at [159, 261] on icon at bounding box center [159, 258] width 11 height 11
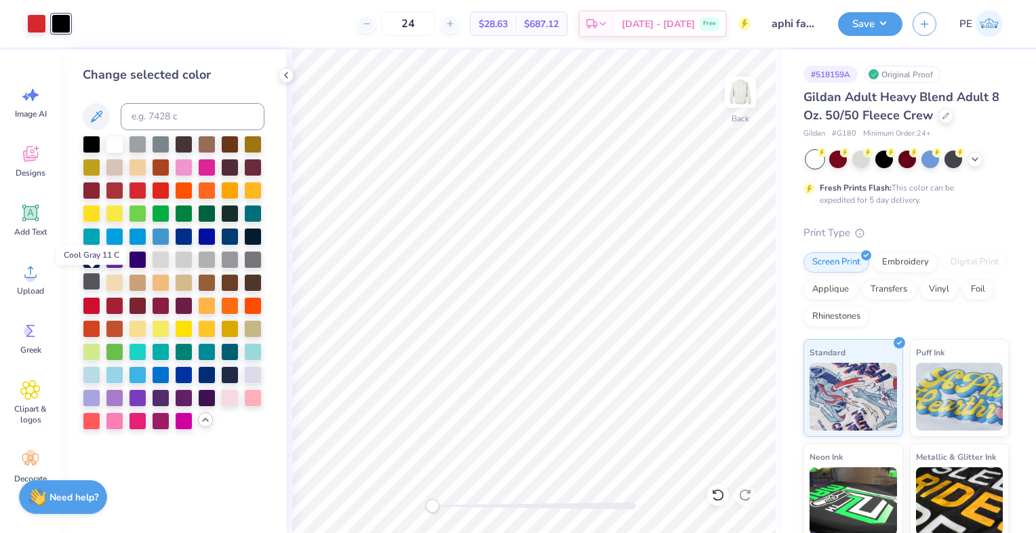
click at [87, 280] on div at bounding box center [92, 282] width 18 height 18
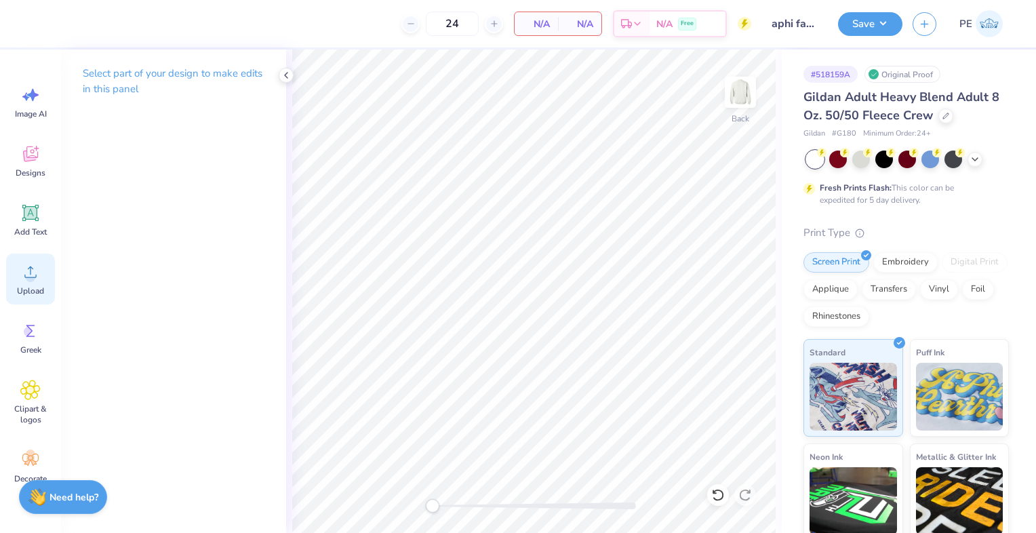
click at [26, 272] on icon at bounding box center [30, 272] width 20 height 20
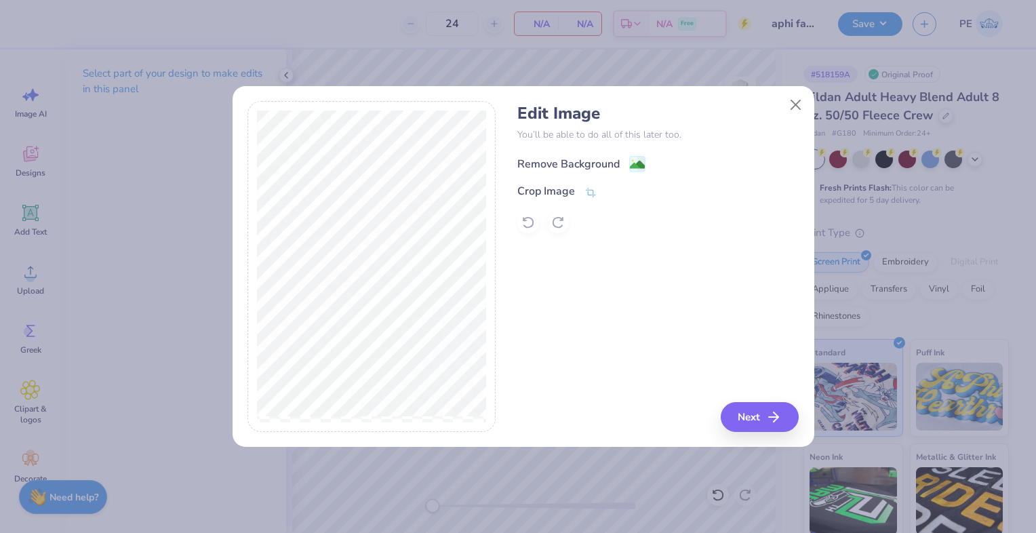
click at [576, 161] on div "Remove Background" at bounding box center [569, 164] width 102 height 16
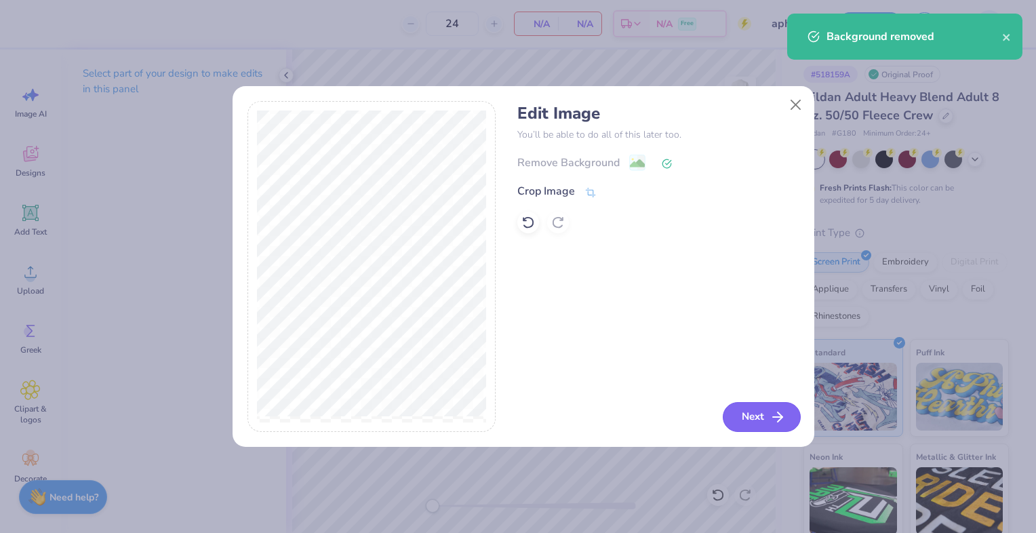
click at [774, 430] on button "Next" at bounding box center [762, 417] width 78 height 30
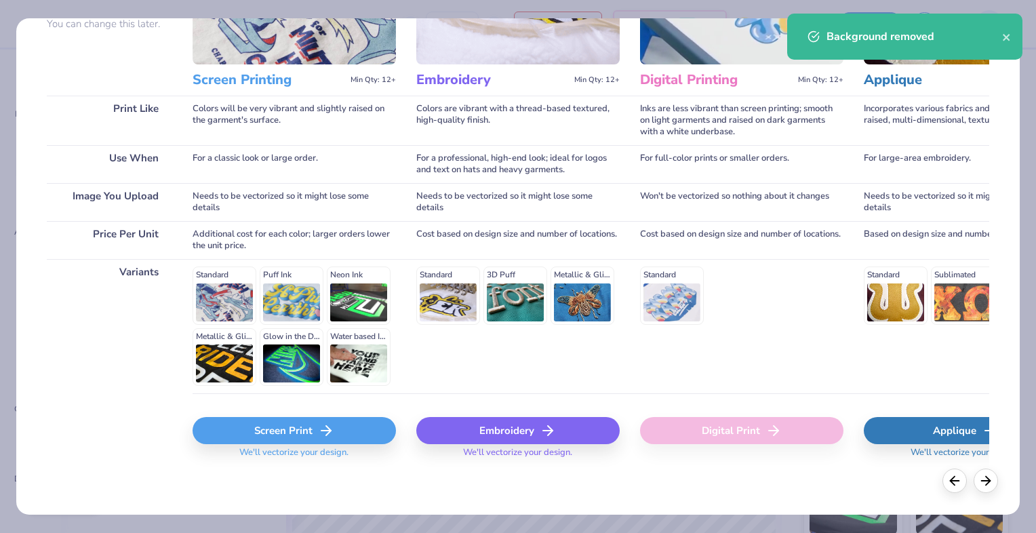
click at [339, 428] on div "Screen Print" at bounding box center [294, 430] width 203 height 27
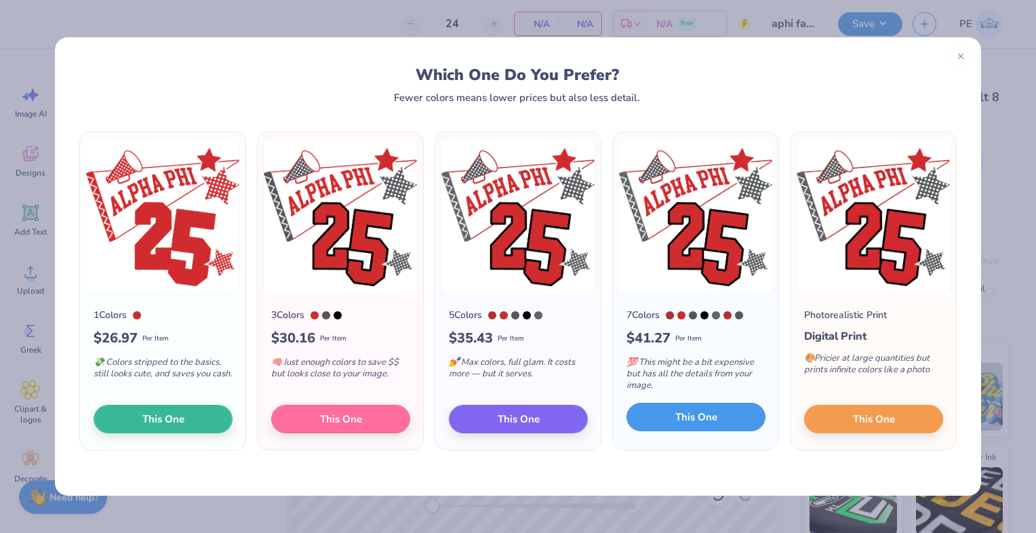
click at [712, 408] on button "This One" at bounding box center [696, 417] width 139 height 28
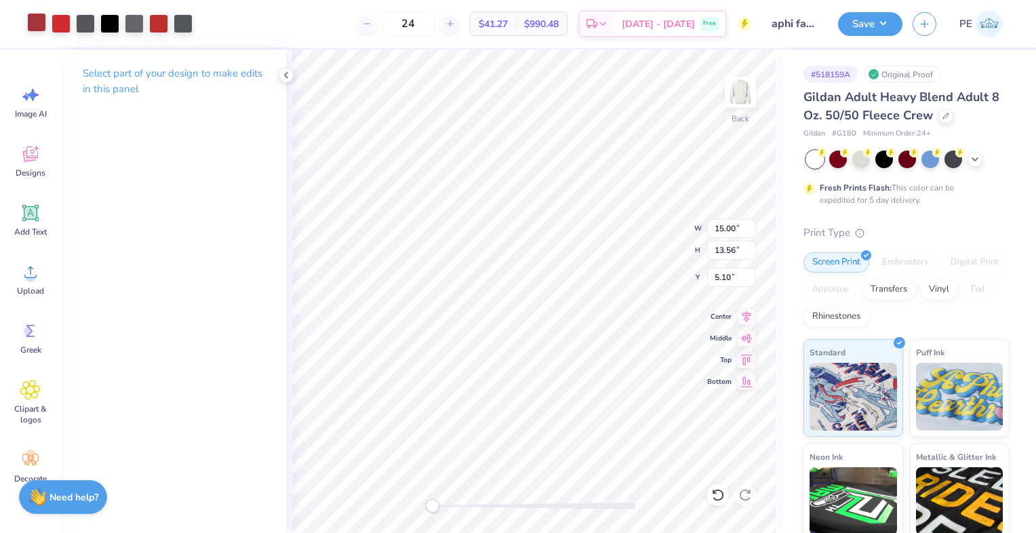
click at [28, 18] on div at bounding box center [36, 22] width 19 height 19
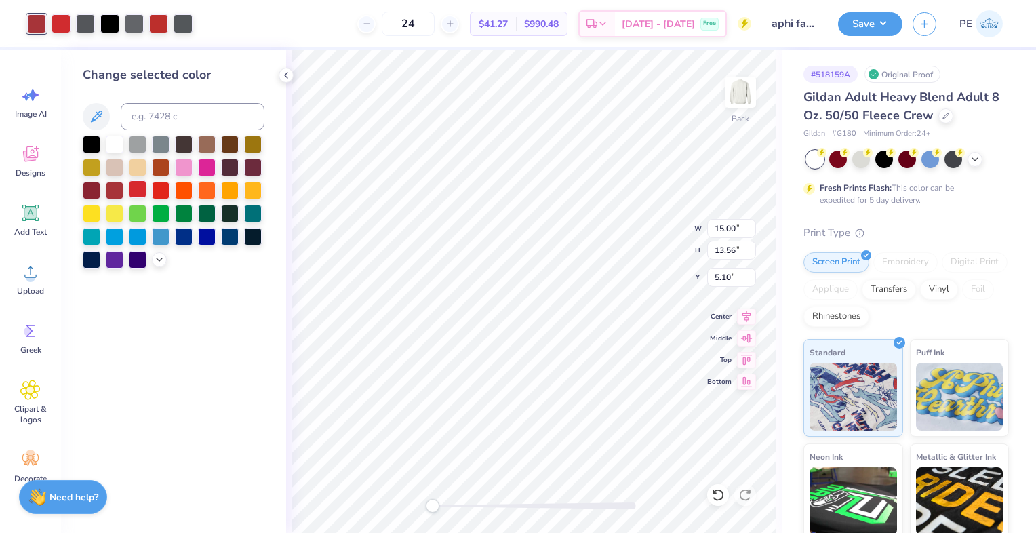
click at [136, 190] on div at bounding box center [138, 189] width 18 height 18
click at [56, 21] on div at bounding box center [61, 22] width 19 height 19
click at [135, 189] on div at bounding box center [138, 189] width 18 height 18
click at [133, 30] on div at bounding box center [134, 22] width 19 height 19
click at [136, 189] on div at bounding box center [138, 189] width 18 height 18
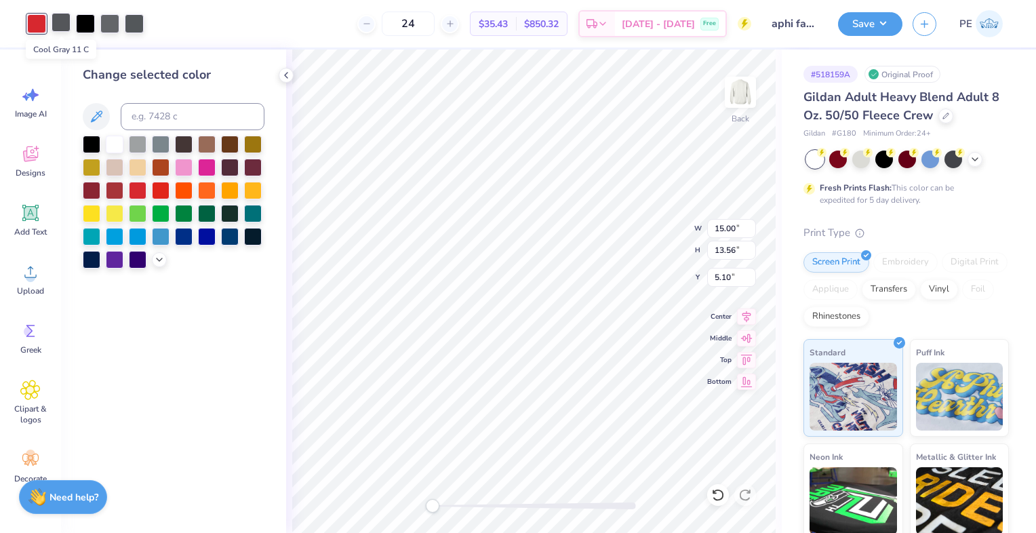
click at [62, 24] on div at bounding box center [61, 22] width 19 height 19
click at [92, 144] on div at bounding box center [92, 143] width 18 height 18
click at [84, 23] on div at bounding box center [85, 22] width 19 height 19
click at [94, 142] on div at bounding box center [92, 143] width 18 height 18
click at [84, 23] on div at bounding box center [85, 22] width 19 height 19
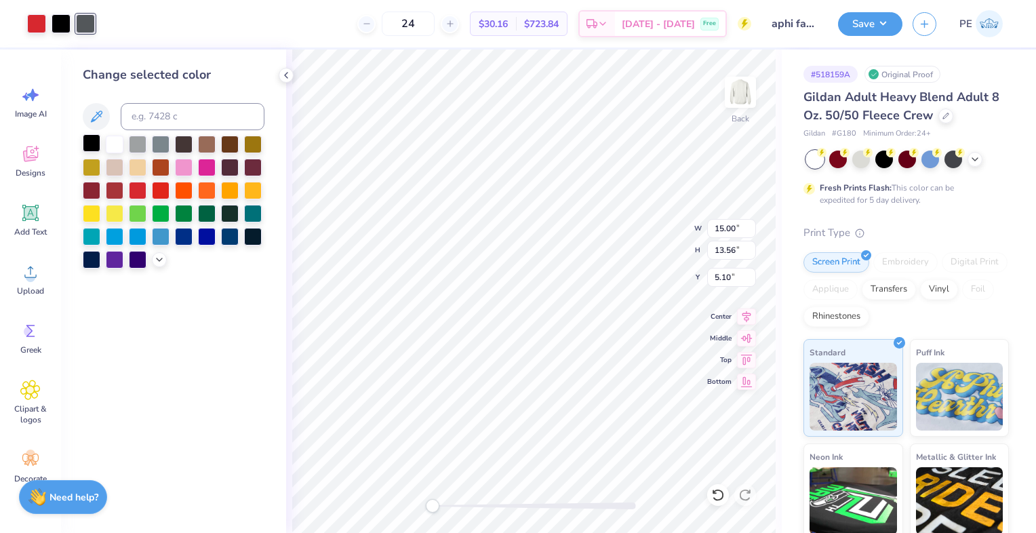
click at [87, 142] on div at bounding box center [92, 143] width 18 height 18
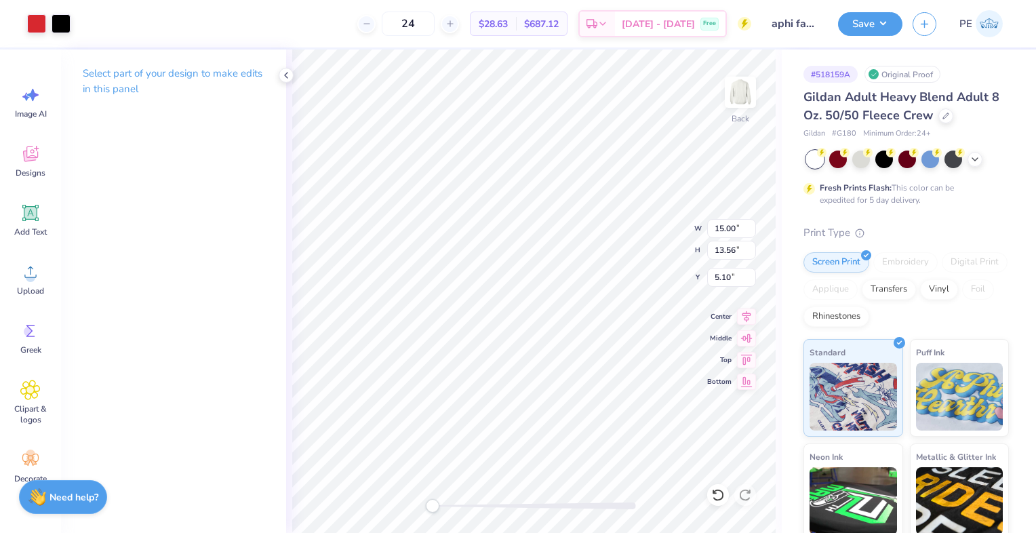
type input "13.80"
type input "12.47"
type input "2.91"
drag, startPoint x: 441, startPoint y: 26, endPoint x: 402, endPoint y: 26, distance: 39.3
click at [402, 26] on input "24" at bounding box center [408, 24] width 53 height 24
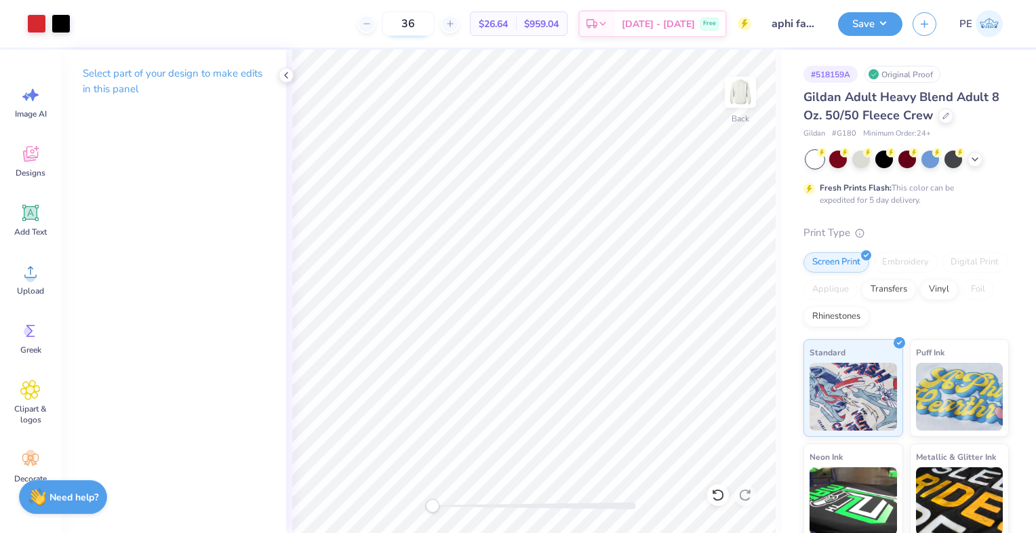
type input "3"
drag, startPoint x: 434, startPoint y: 26, endPoint x: 395, endPoint y: 23, distance: 38.8
click at [395, 23] on input "48" at bounding box center [400, 24] width 53 height 24
type input "50"
click at [882, 26] on button "Save" at bounding box center [870, 22] width 64 height 24
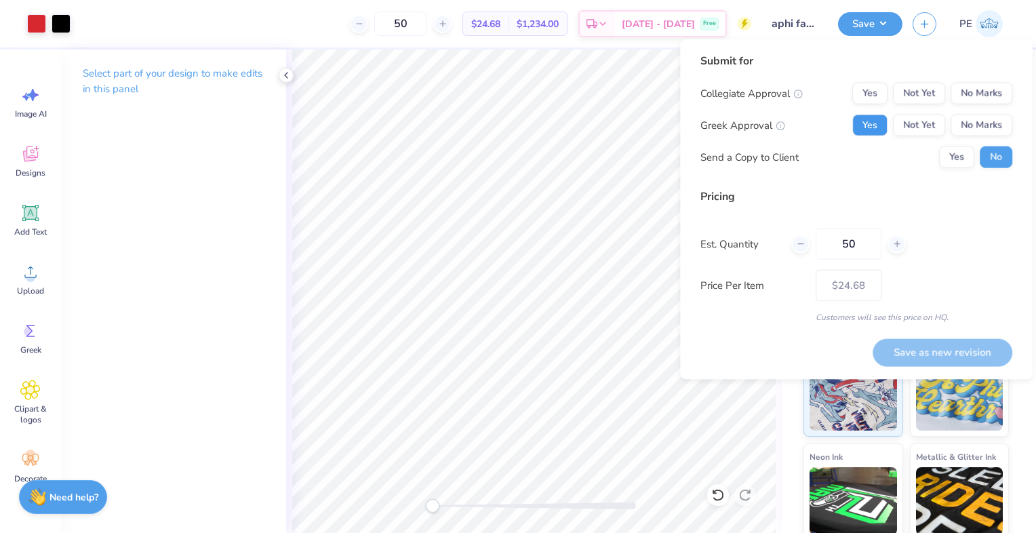
click at [868, 121] on button "Yes" at bounding box center [870, 126] width 35 height 22
click at [962, 90] on button "No Marks" at bounding box center [982, 94] width 62 height 22
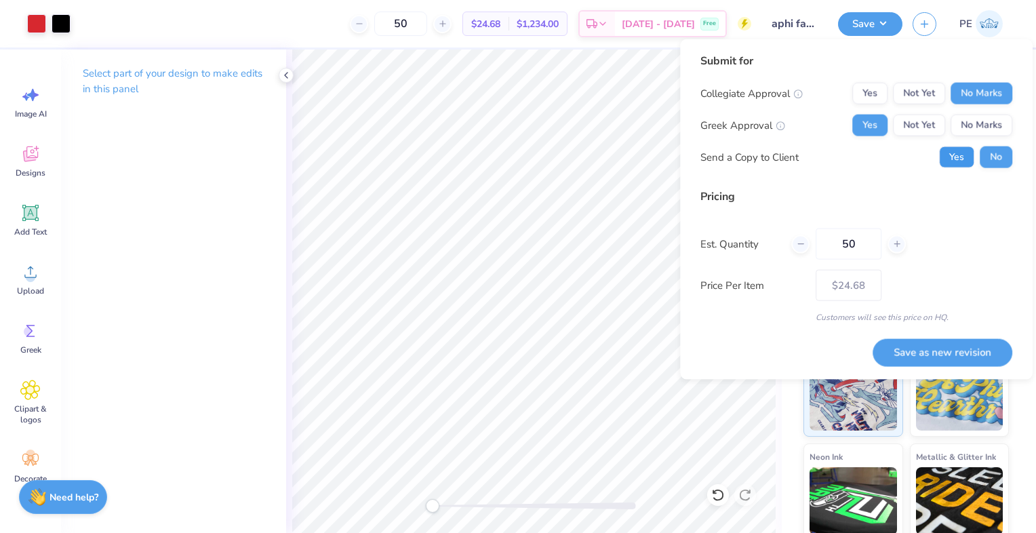
click at [958, 149] on button "Yes" at bounding box center [956, 158] width 35 height 22
drag, startPoint x: 860, startPoint y: 243, endPoint x: 832, endPoint y: 241, distance: 27.8
click at [832, 241] on input "50" at bounding box center [849, 244] width 66 height 31
type input "24"
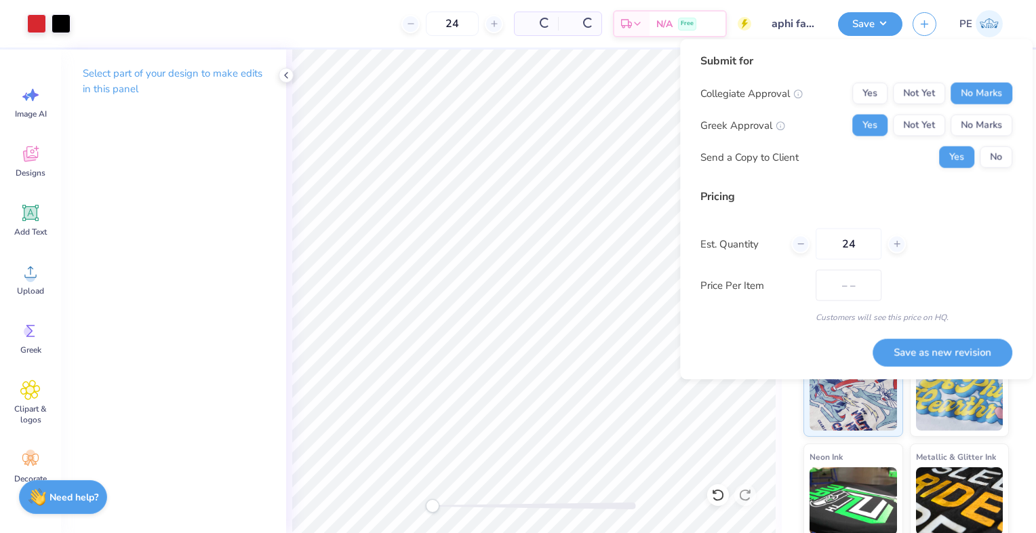
type input "$28.63"
type input "24"
click at [929, 351] on button "Save as new revision" at bounding box center [943, 351] width 140 height 27
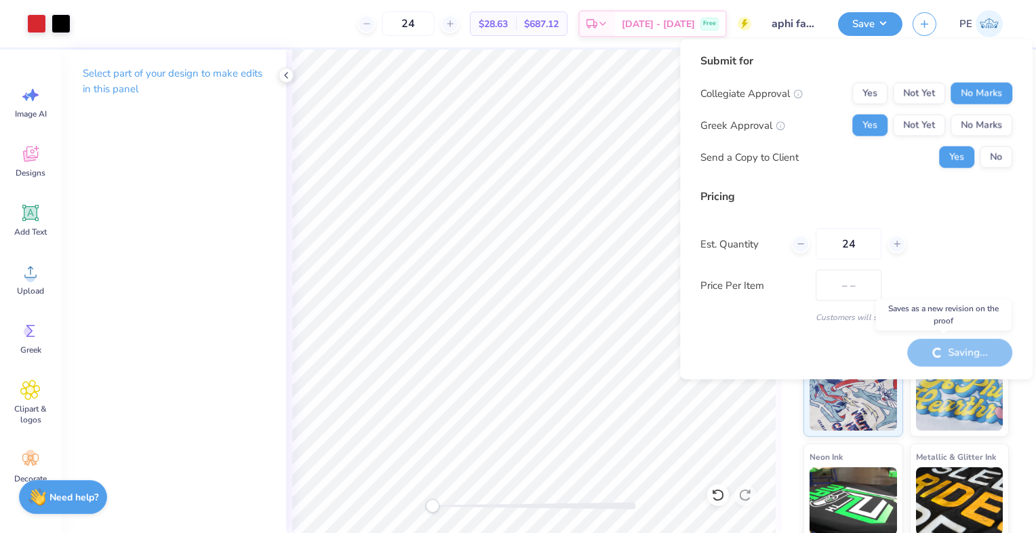
type input "$28.63"
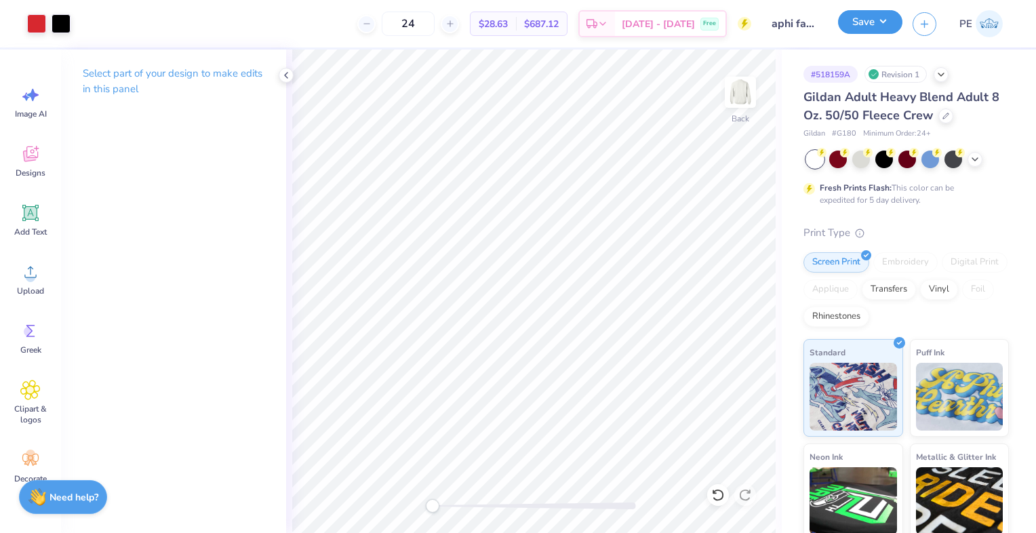
click at [874, 24] on button "Save" at bounding box center [870, 22] width 64 height 24
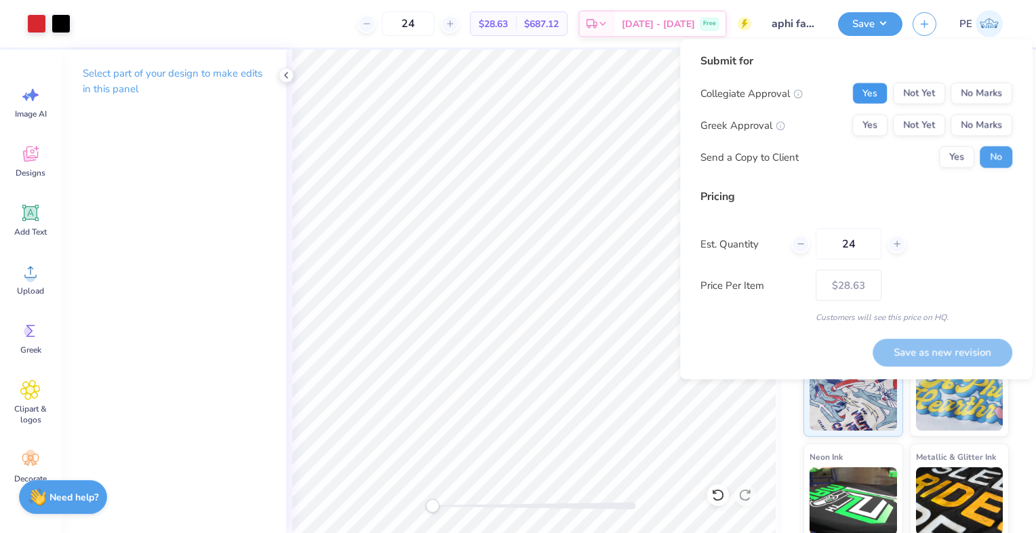
click at [871, 94] on button "Yes" at bounding box center [870, 94] width 35 height 22
click at [989, 90] on button "No Marks" at bounding box center [982, 94] width 62 height 22
click at [871, 119] on button "Yes" at bounding box center [870, 126] width 35 height 22
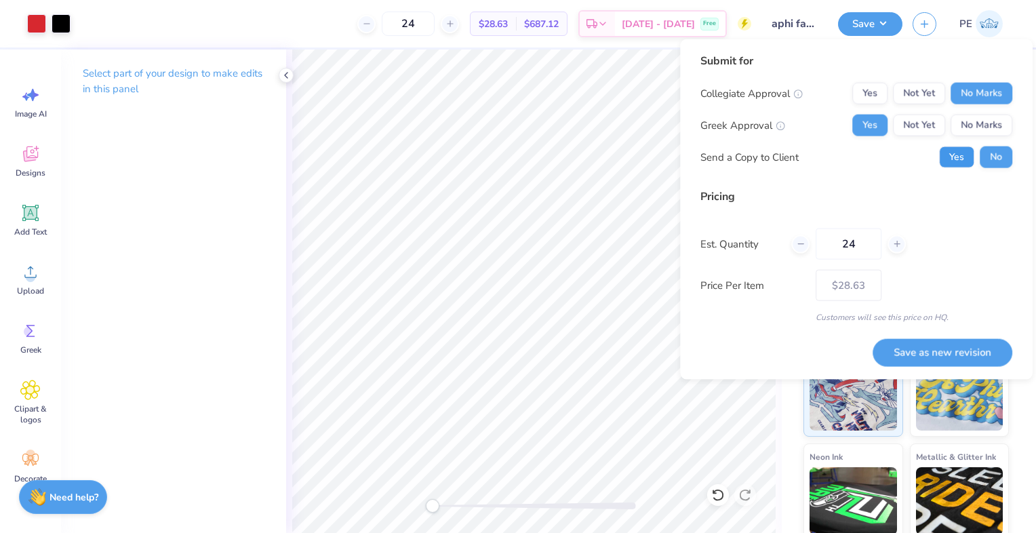
click at [958, 151] on button "Yes" at bounding box center [956, 158] width 35 height 22
click at [942, 350] on button "Save as new revision" at bounding box center [943, 351] width 140 height 27
type input "$28.63"
